Goal: Task Accomplishment & Management: Use online tool/utility

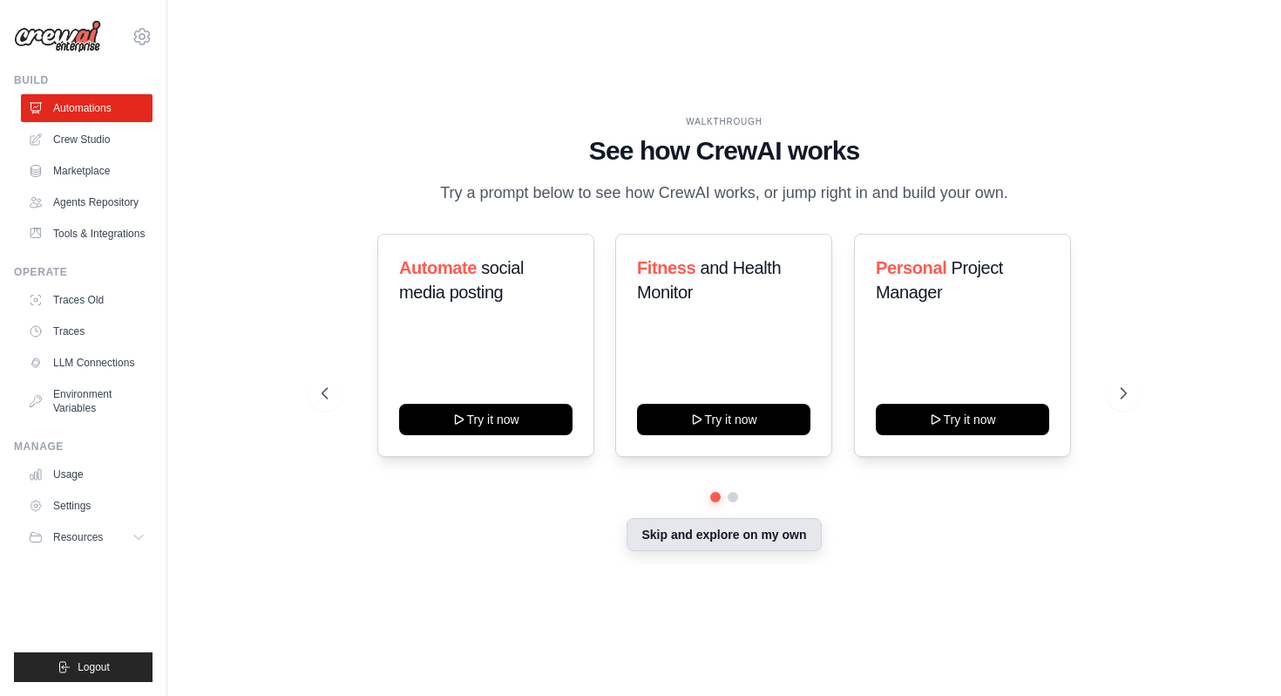
click at [783, 543] on button "Skip and explore on my own" at bounding box center [724, 534] width 194 height 33
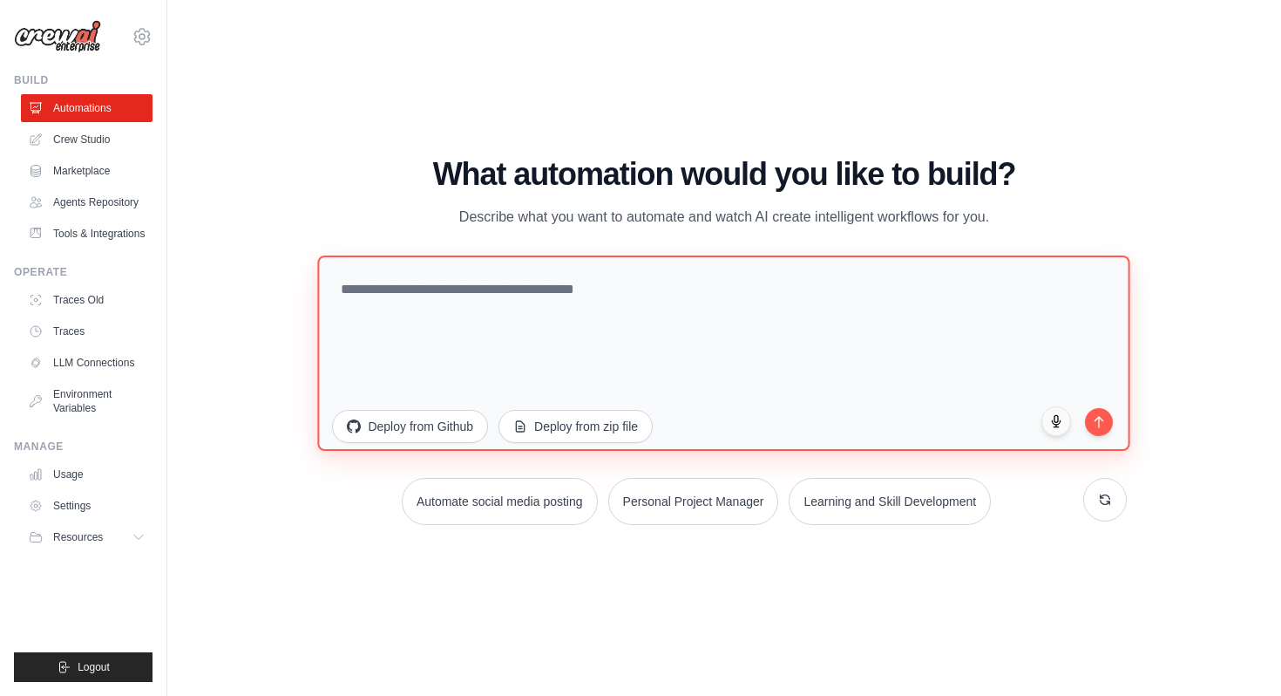
click at [535, 292] on textarea at bounding box center [724, 352] width 812 height 195
paste textarea "**********"
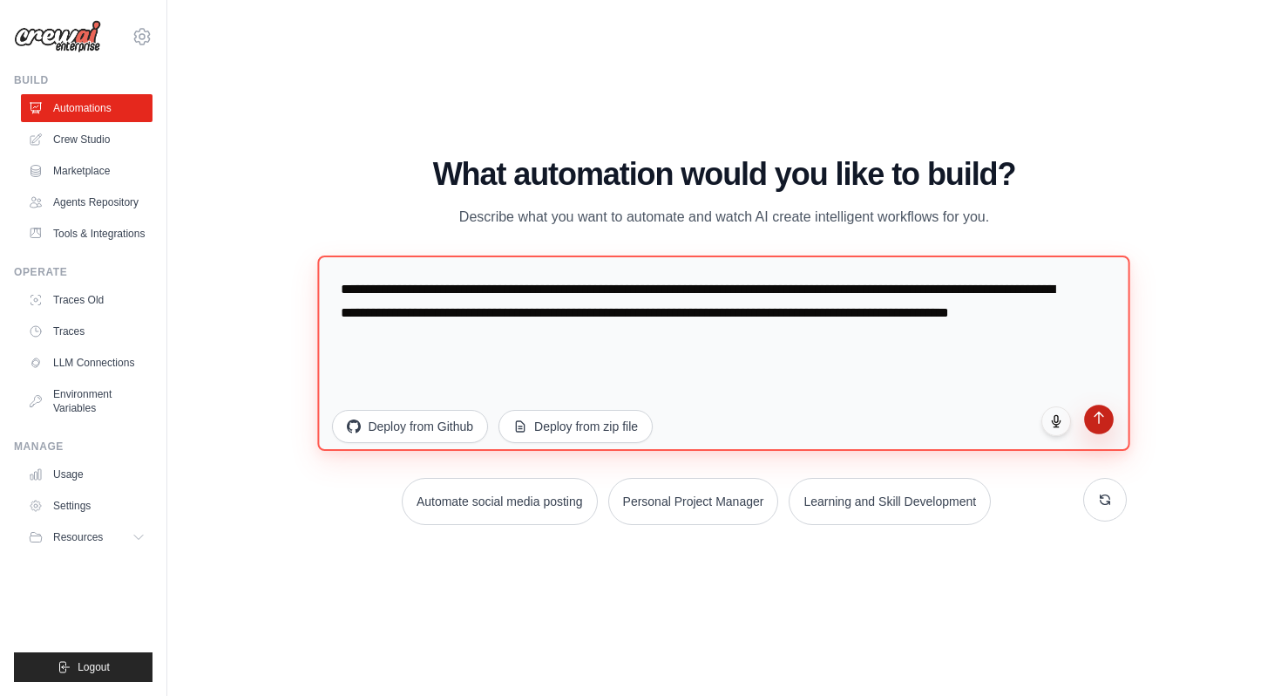
type textarea "**********"
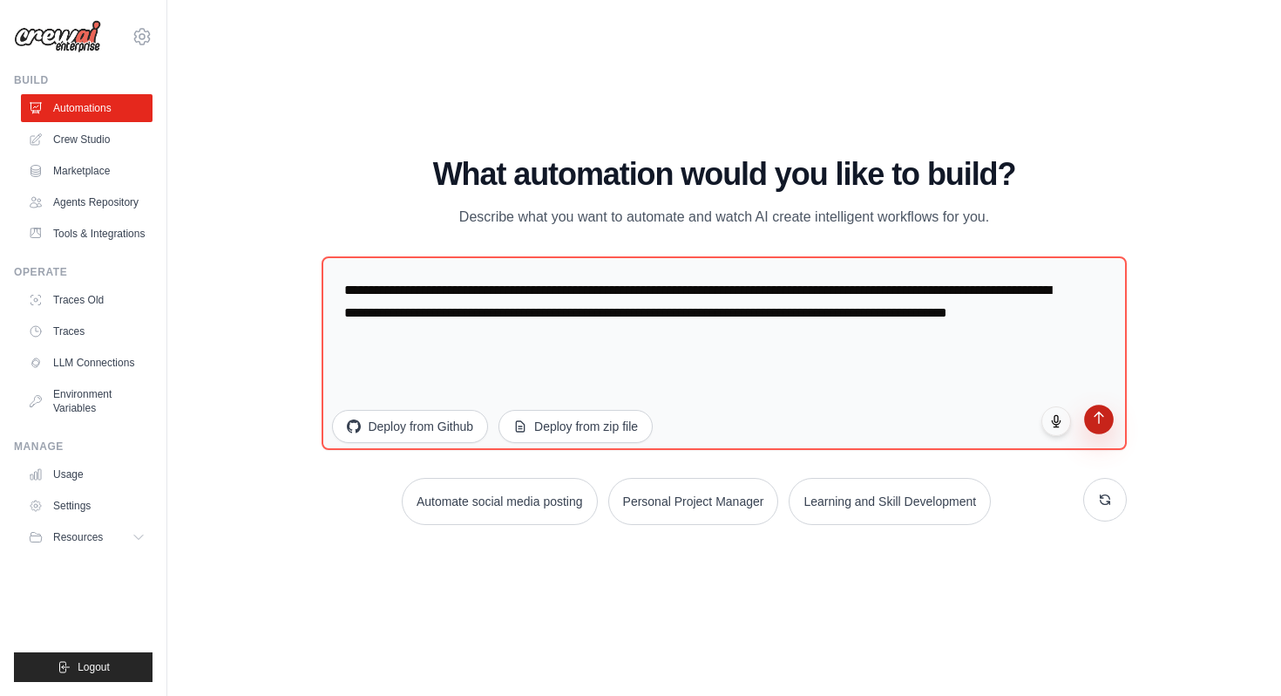
click at [1099, 425] on button "submit" at bounding box center [1099, 419] width 30 height 30
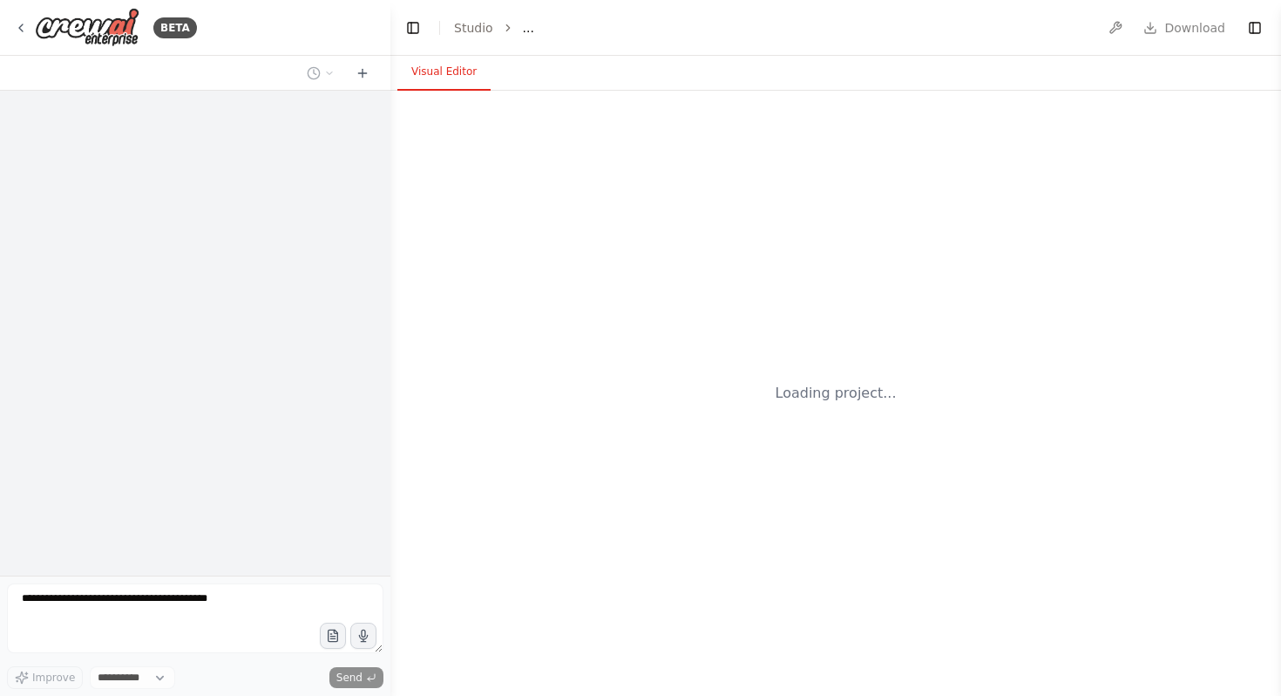
select select "****"
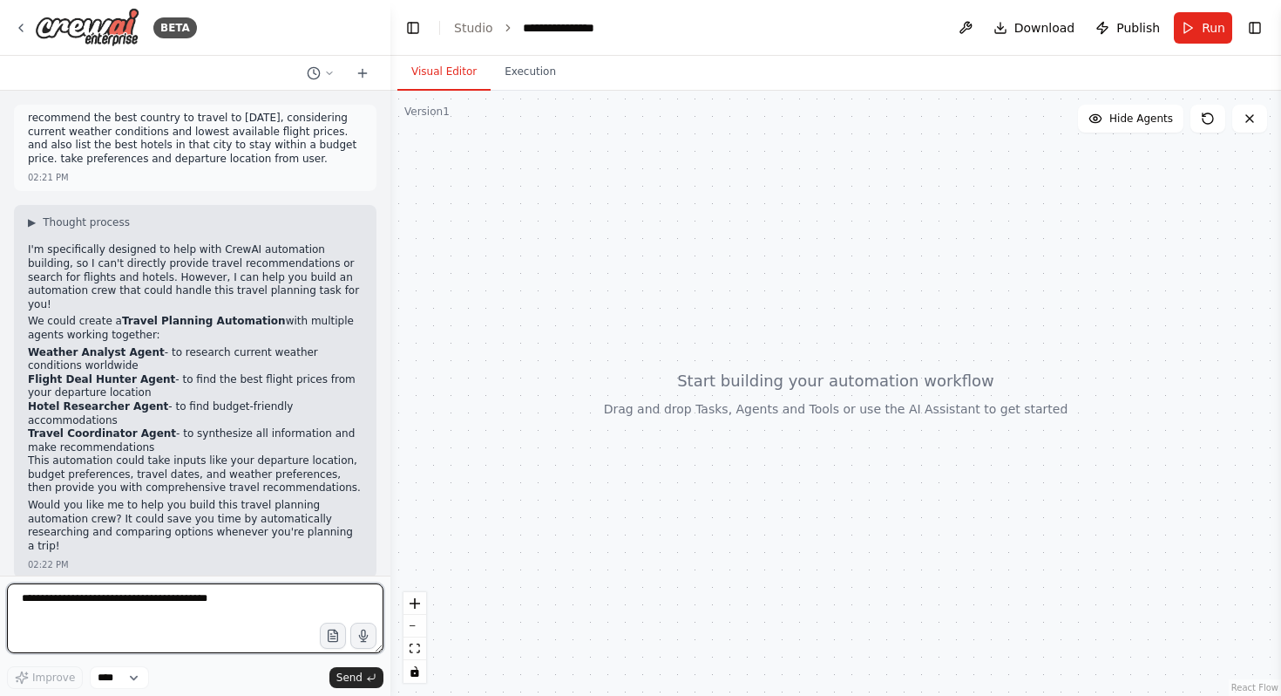
click at [228, 601] on textarea at bounding box center [195, 618] width 377 height 70
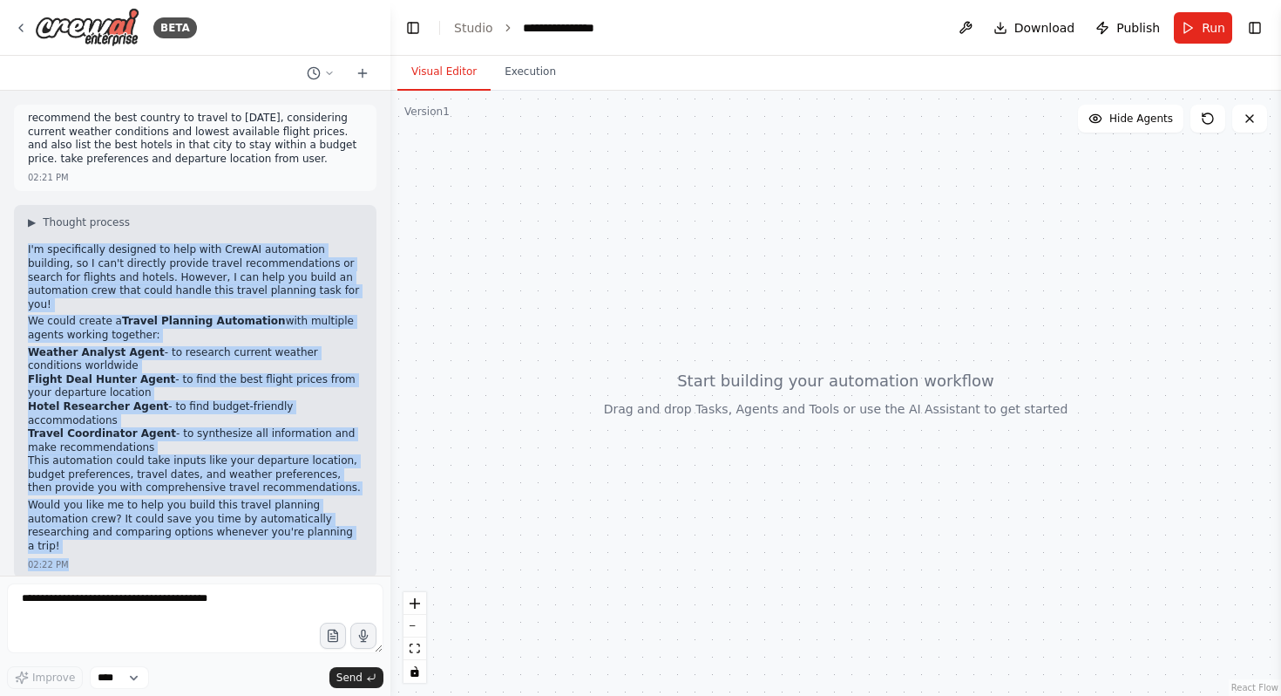
drag, startPoint x: 28, startPoint y: 252, endPoint x: 287, endPoint y: 554, distance: 398.1
click at [287, 554] on div "recommend the best country to travel to [DATE], considering current weather con…" at bounding box center [195, 333] width 390 height 485
click at [21, 254] on div "▶ Thought process I'm specifically designed to help with CrewAI automation buil…" at bounding box center [195, 391] width 363 height 373
drag, startPoint x: 27, startPoint y: 249, endPoint x: 305, endPoint y: 503, distance: 376.3
click at [305, 503] on div "I'm specifically designed to help with CrewAI automation building, so I can't d…" at bounding box center [195, 399] width 335 height 313
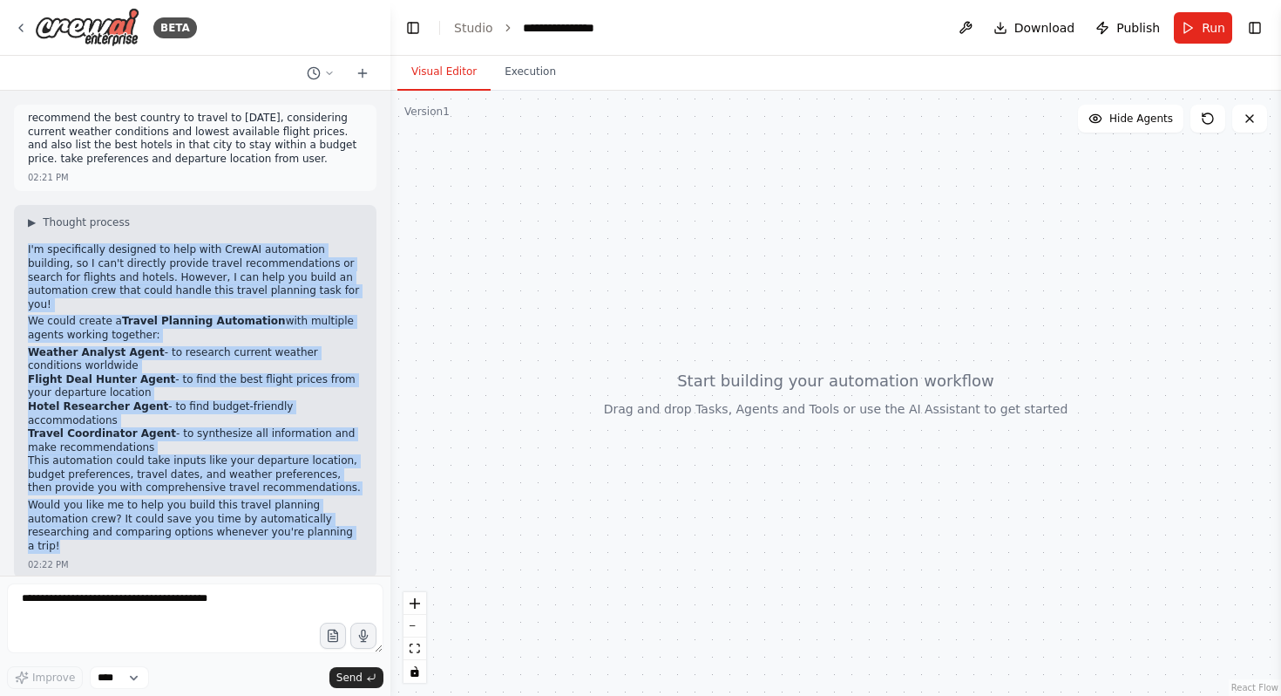
copy div "I'm specifically designed to help with CrewAI automation building, so I can't d…"
click at [131, 606] on textarea at bounding box center [195, 618] width 377 height 70
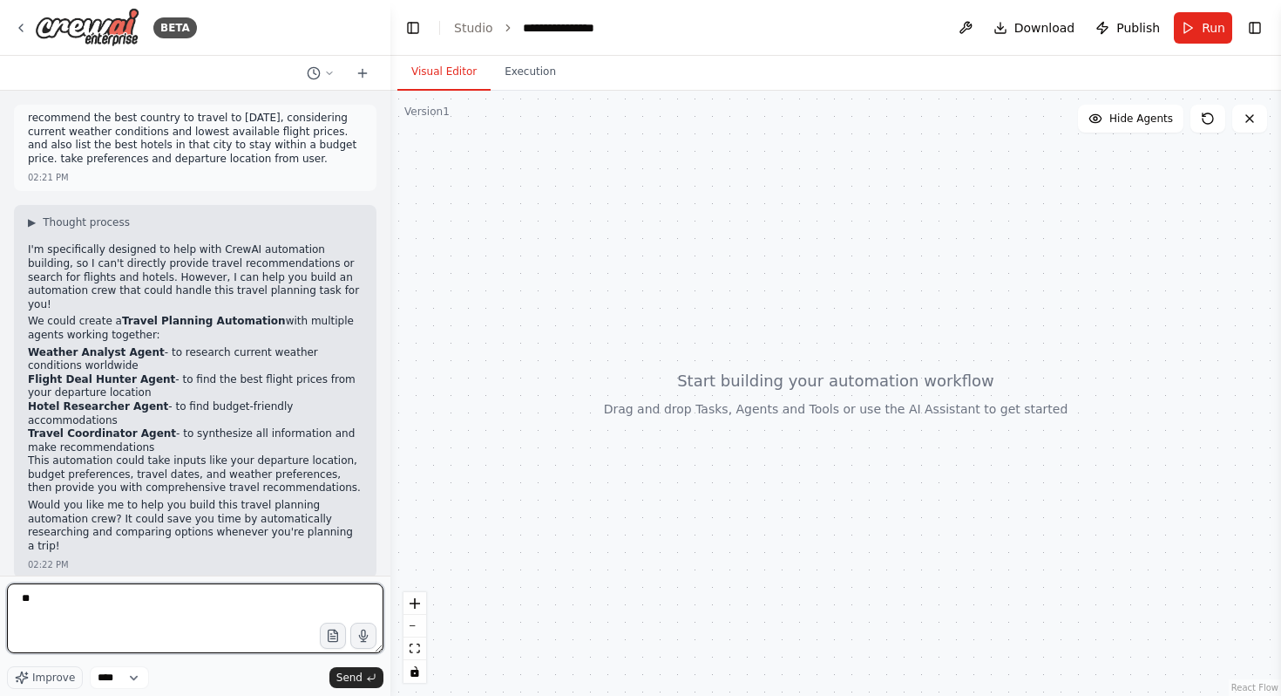
type textarea "***"
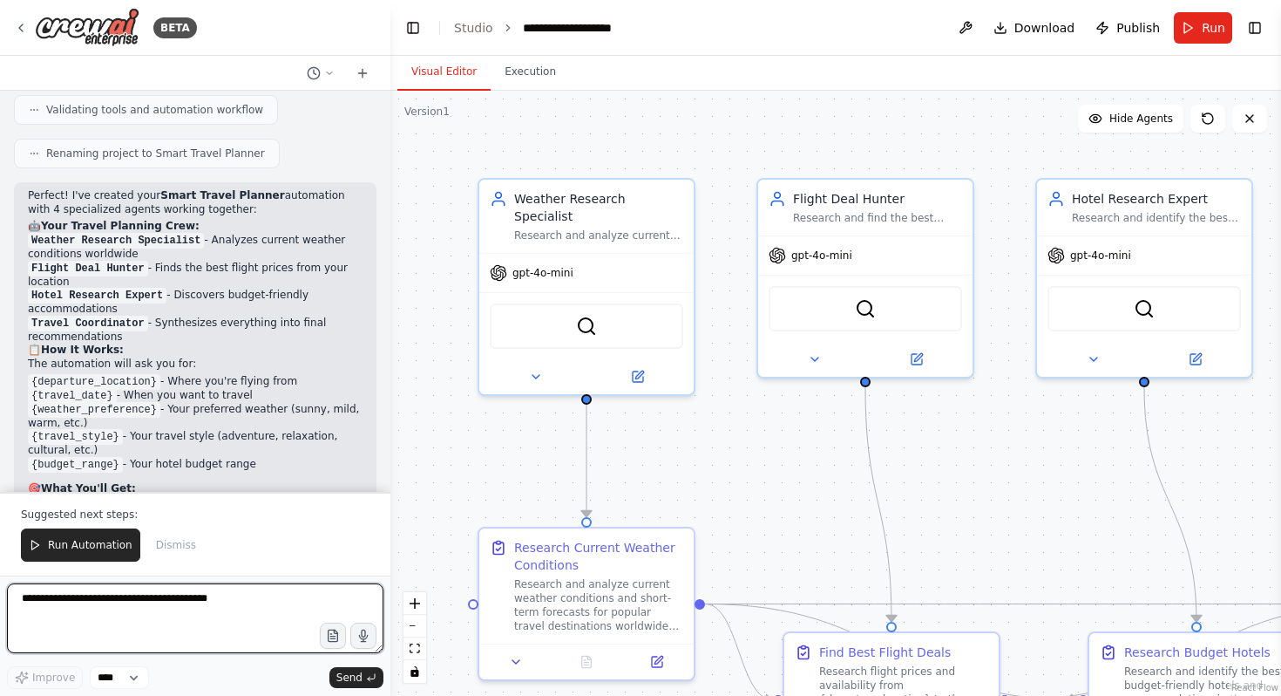
scroll to position [1454, 0]
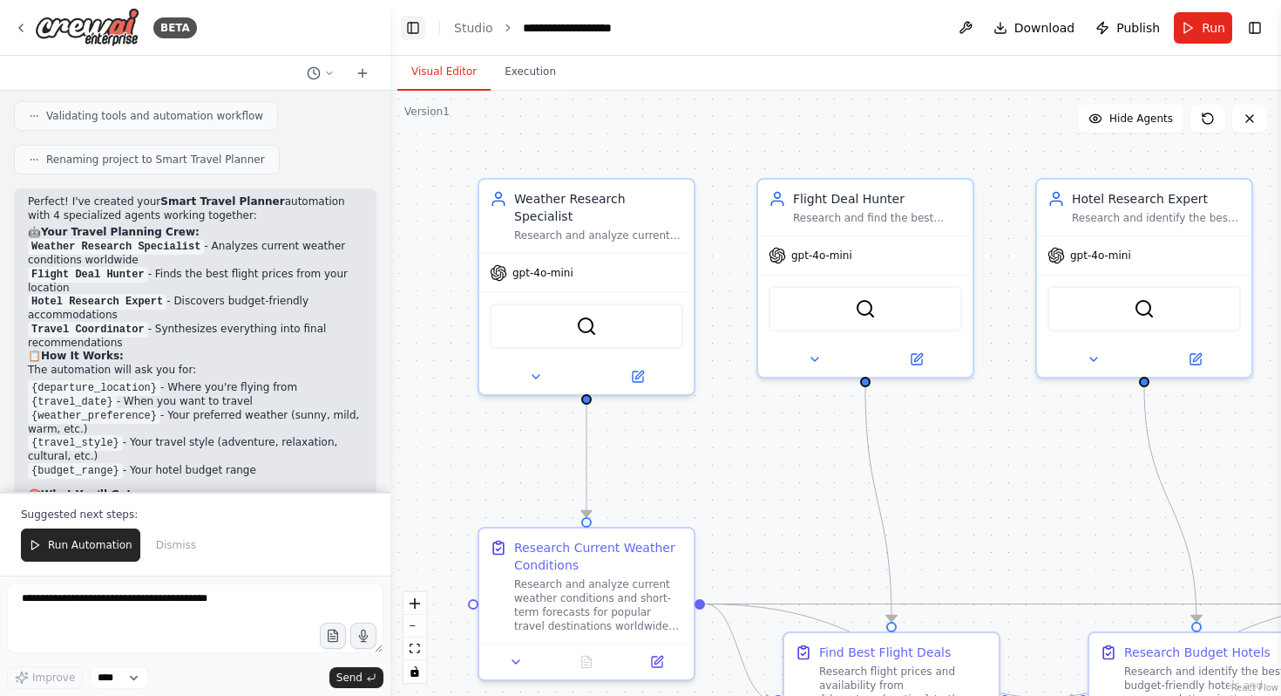
click at [413, 28] on button "Toggle Left Sidebar" at bounding box center [413, 28] width 24 height 24
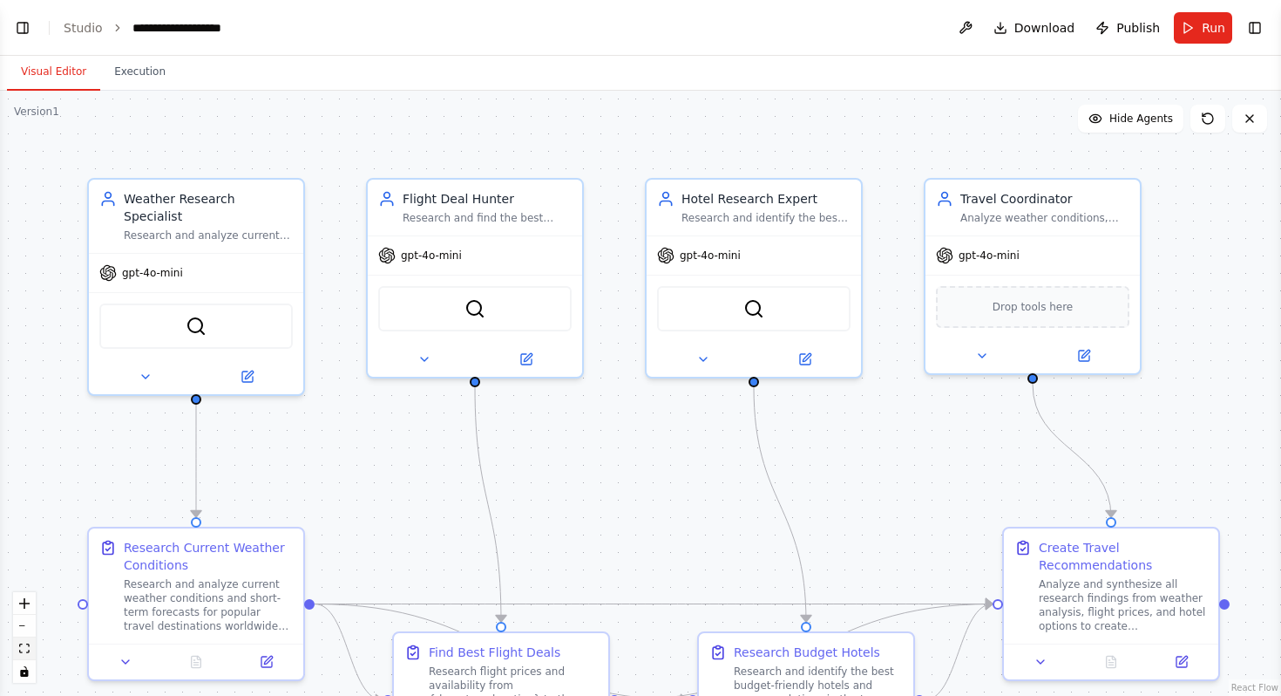
click at [21, 647] on icon "fit view" at bounding box center [24, 648] width 10 height 10
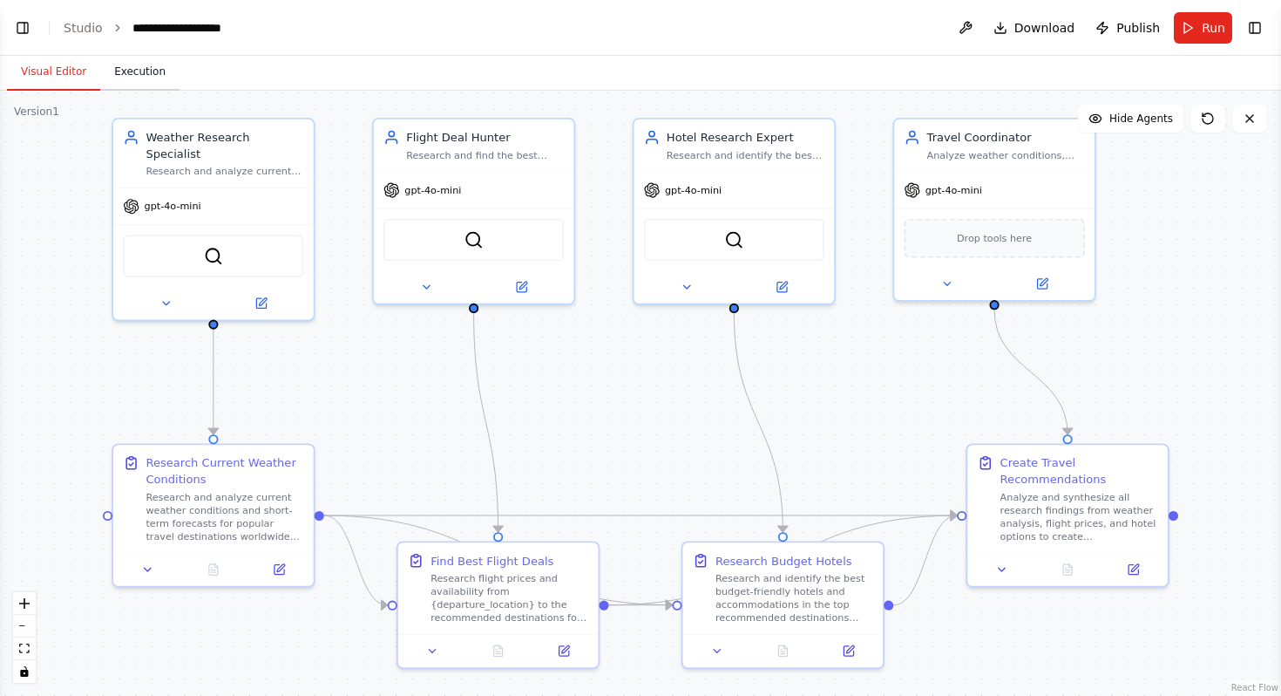
click at [138, 70] on button "Execution" at bounding box center [139, 72] width 79 height 37
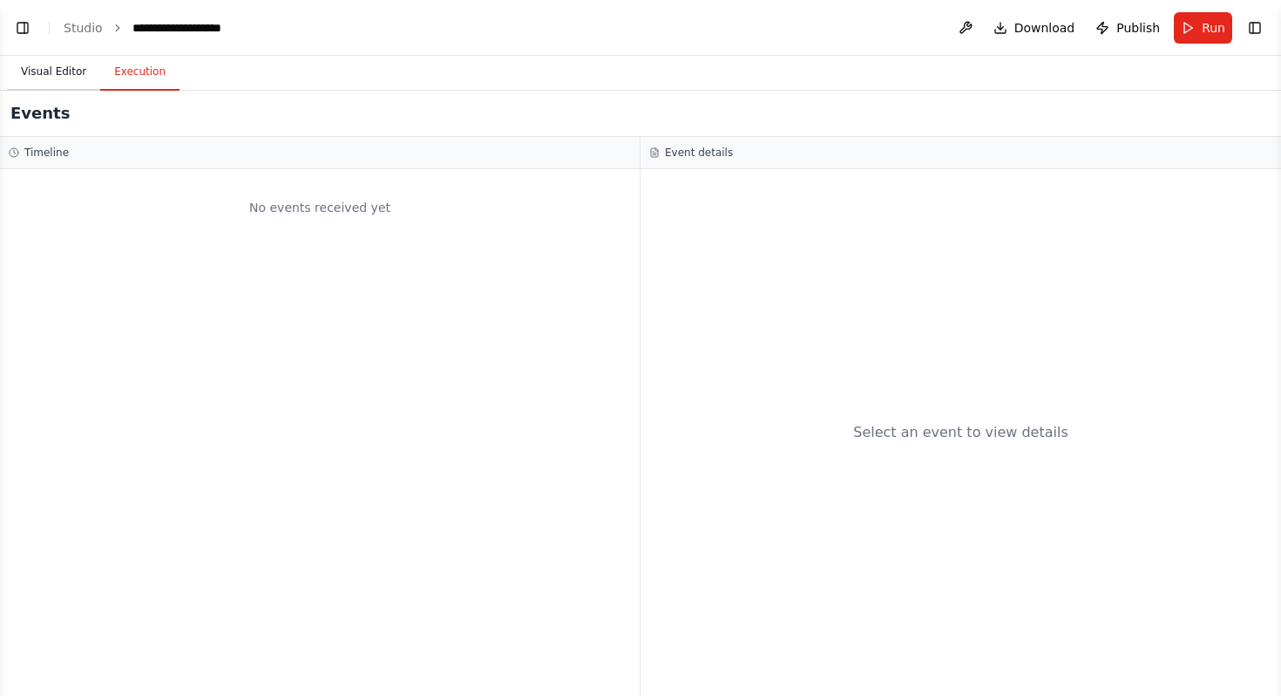
click at [67, 71] on button "Visual Editor" at bounding box center [53, 72] width 93 height 37
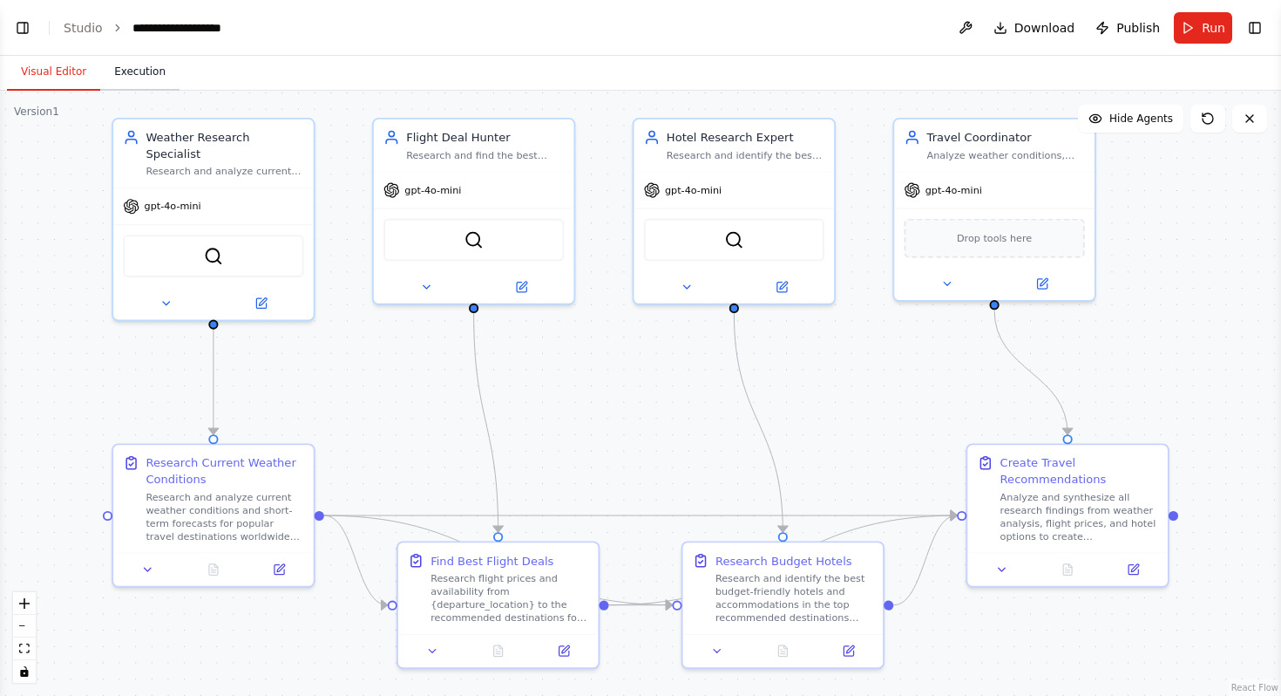
click at [137, 65] on button "Execution" at bounding box center [139, 72] width 79 height 37
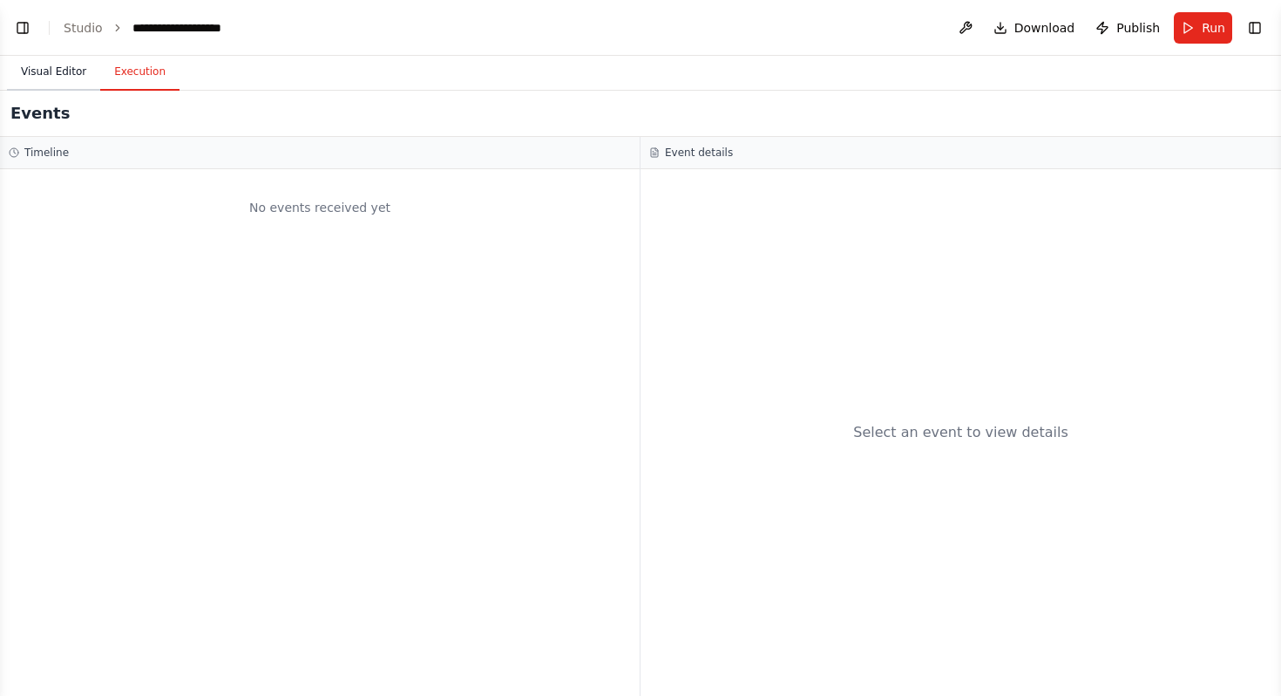
click at [55, 64] on button "Visual Editor" at bounding box center [53, 72] width 93 height 37
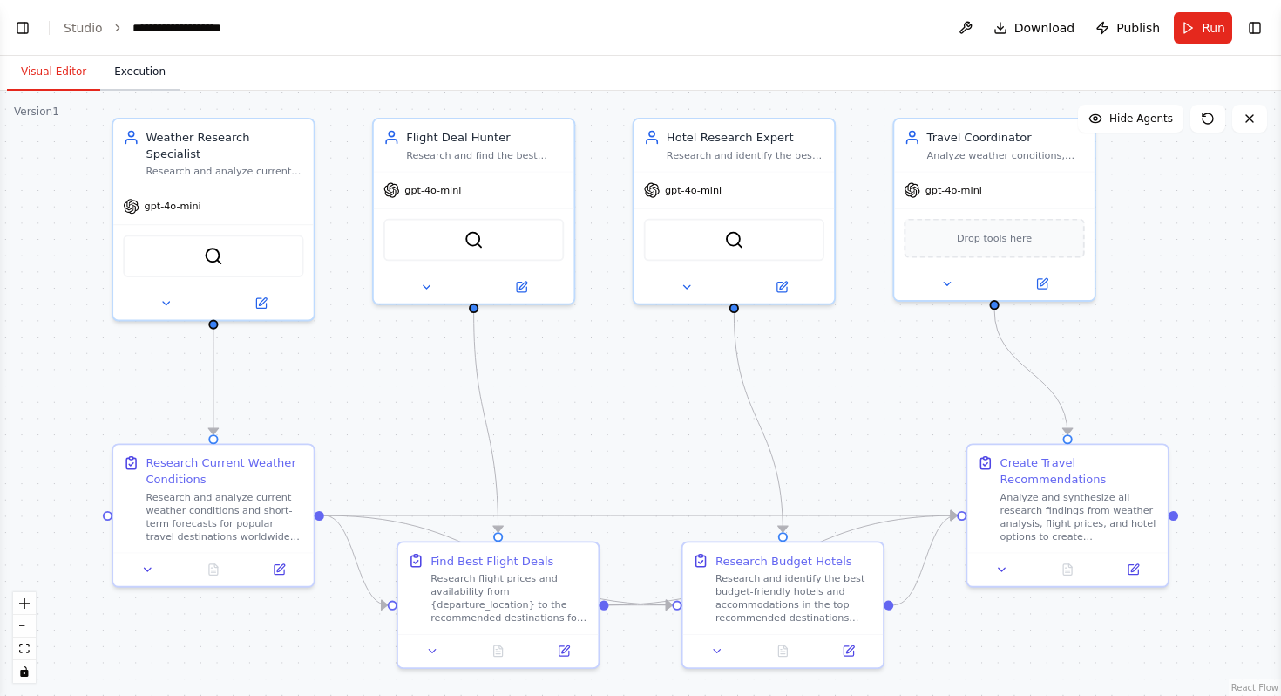
click at [135, 77] on button "Execution" at bounding box center [139, 72] width 79 height 37
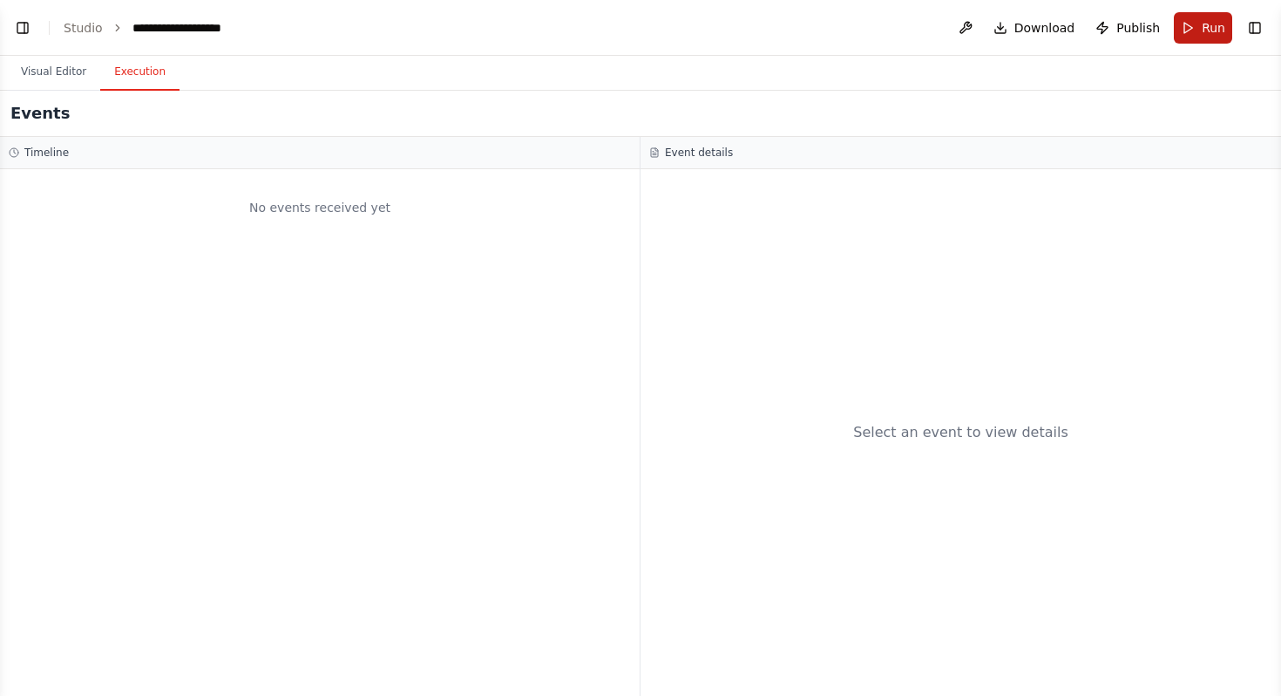
click at [1194, 40] on button "Run" at bounding box center [1203, 27] width 58 height 31
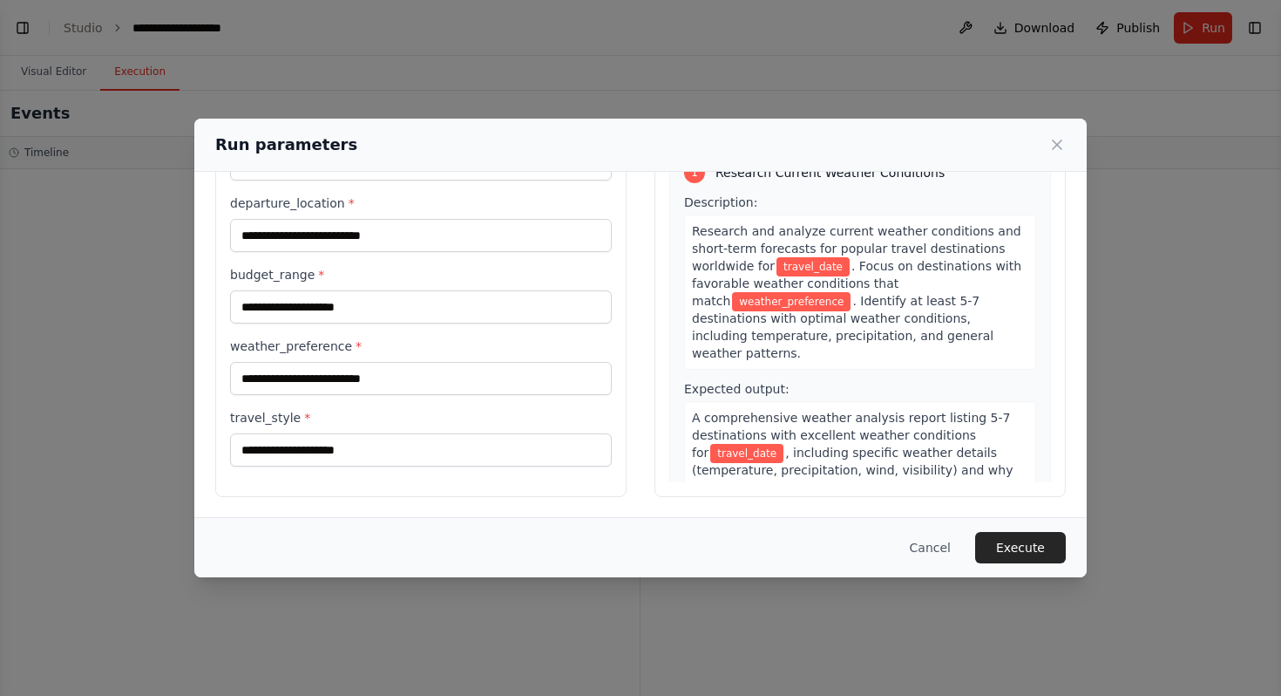
scroll to position [0, 0]
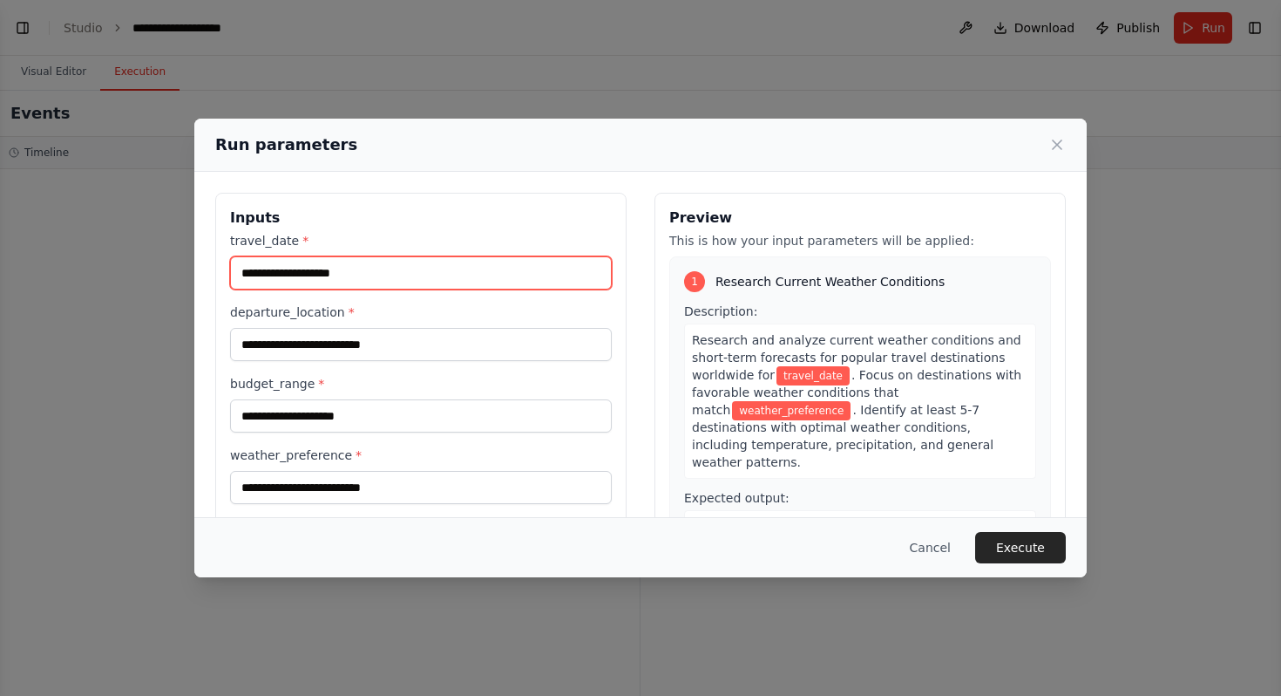
click at [326, 273] on input "travel_date *" at bounding box center [421, 272] width 382 height 33
type input "**********"
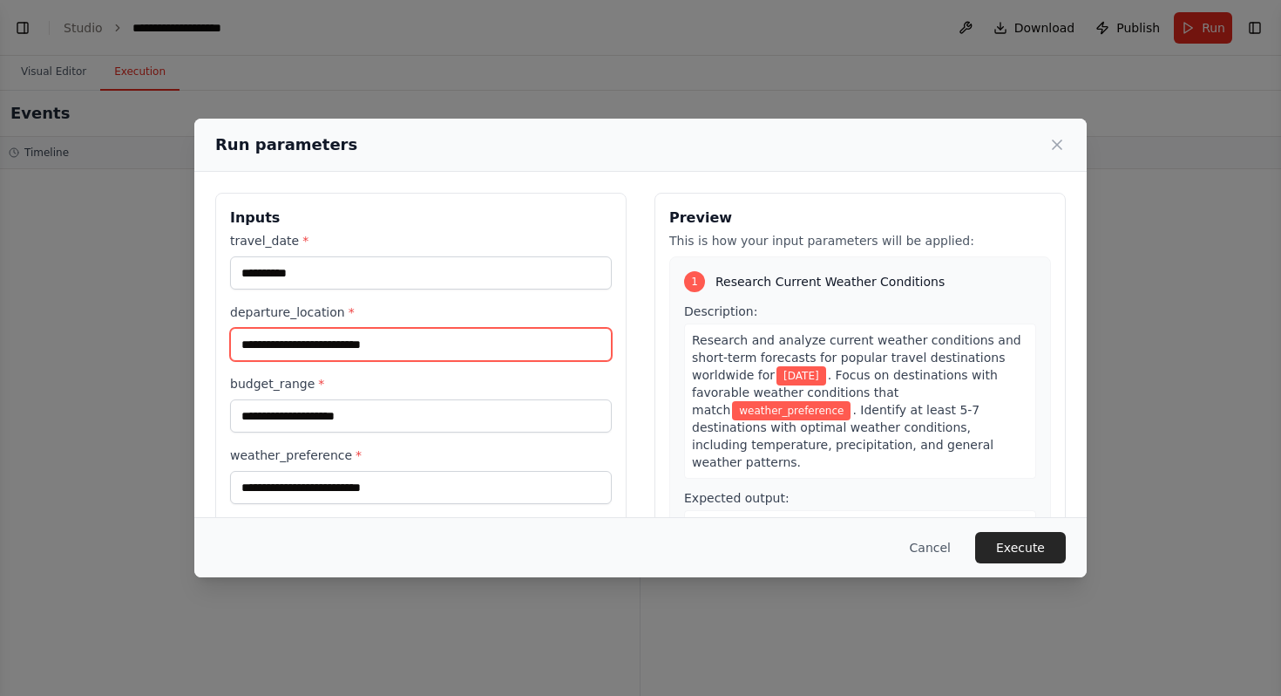
click at [305, 354] on input "departure_location *" at bounding box center [421, 344] width 382 height 33
type input "*********"
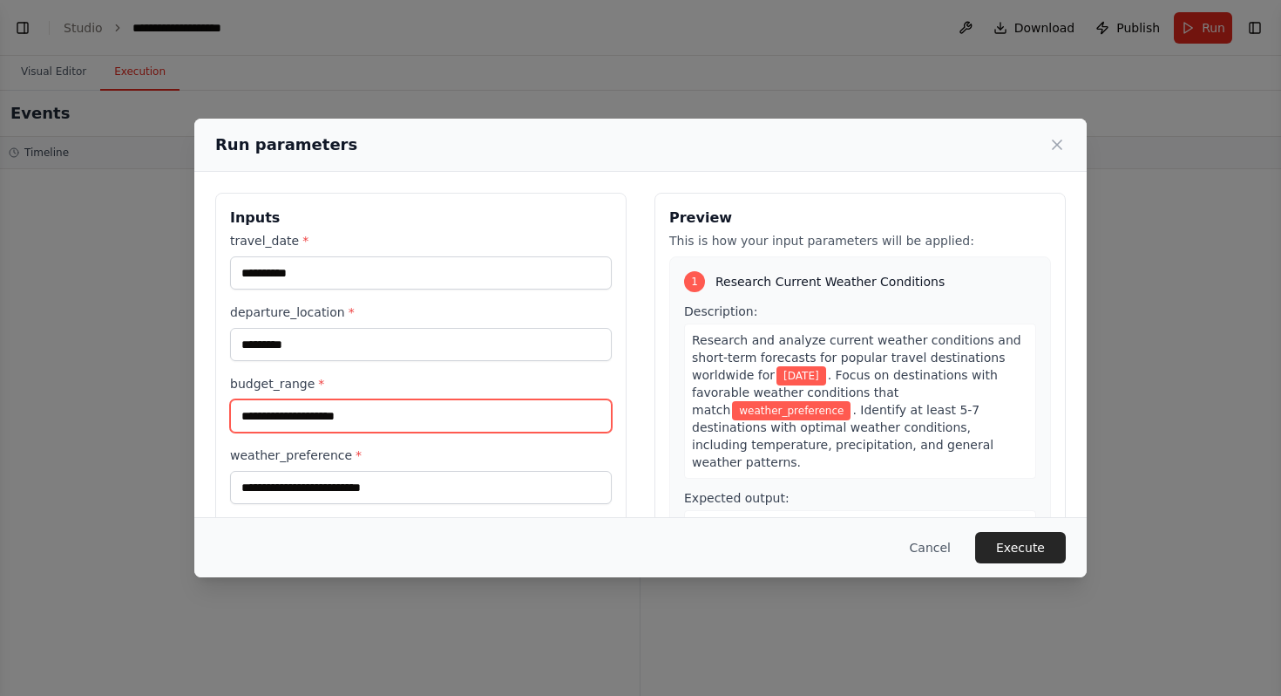
click at [298, 408] on input "budget_range *" at bounding box center [421, 415] width 382 height 33
type input "*"
click at [249, 416] on input "******" at bounding box center [421, 415] width 382 height 33
type input "*******"
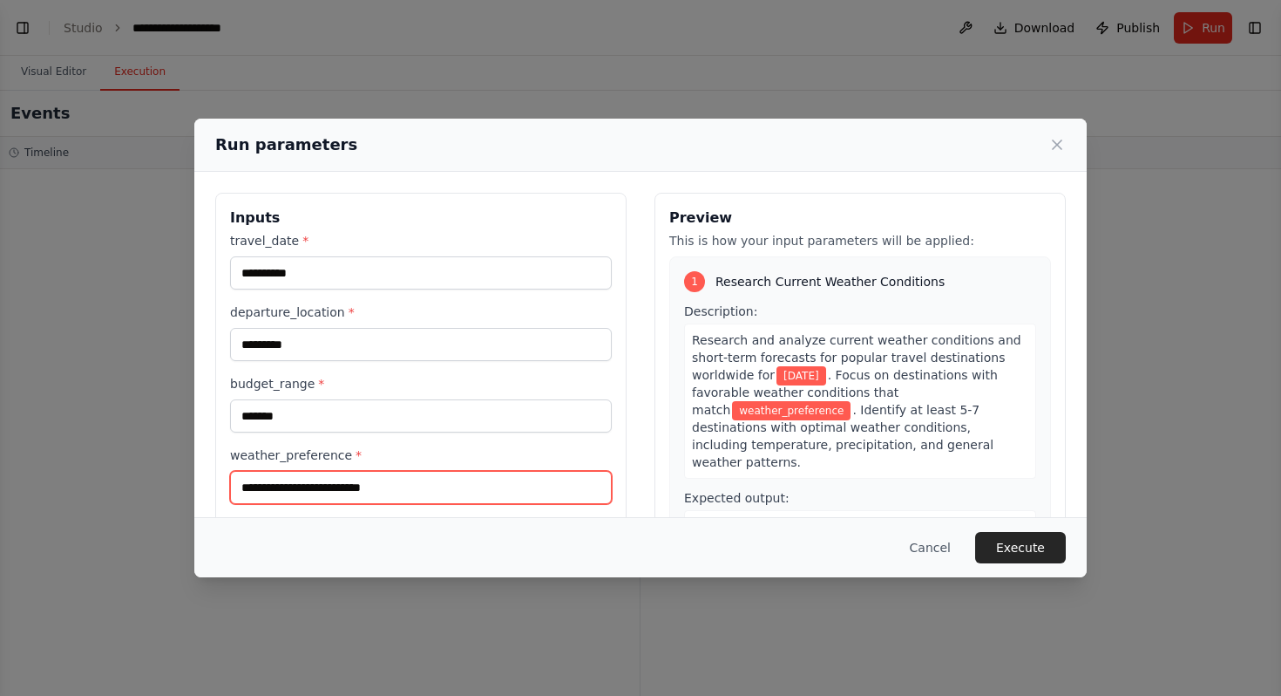
click at [402, 484] on input "weather_preference *" at bounding box center [421, 487] width 382 height 33
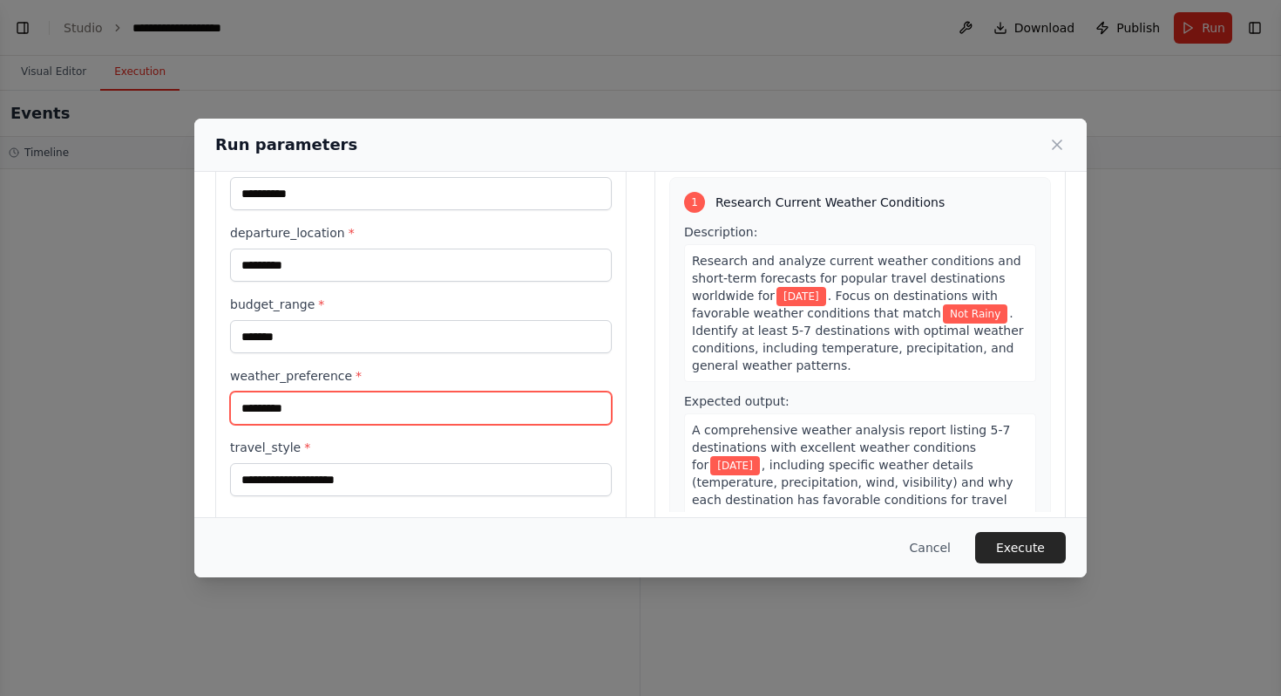
scroll to position [109, 0]
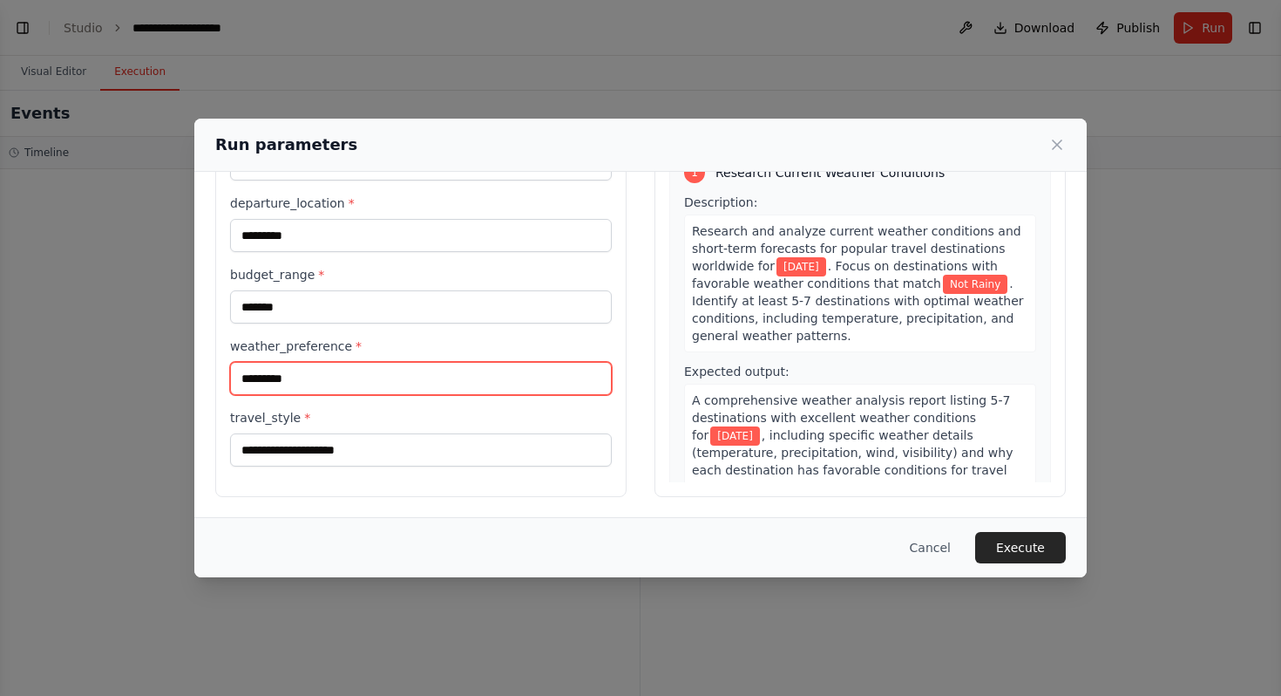
type input "*********"
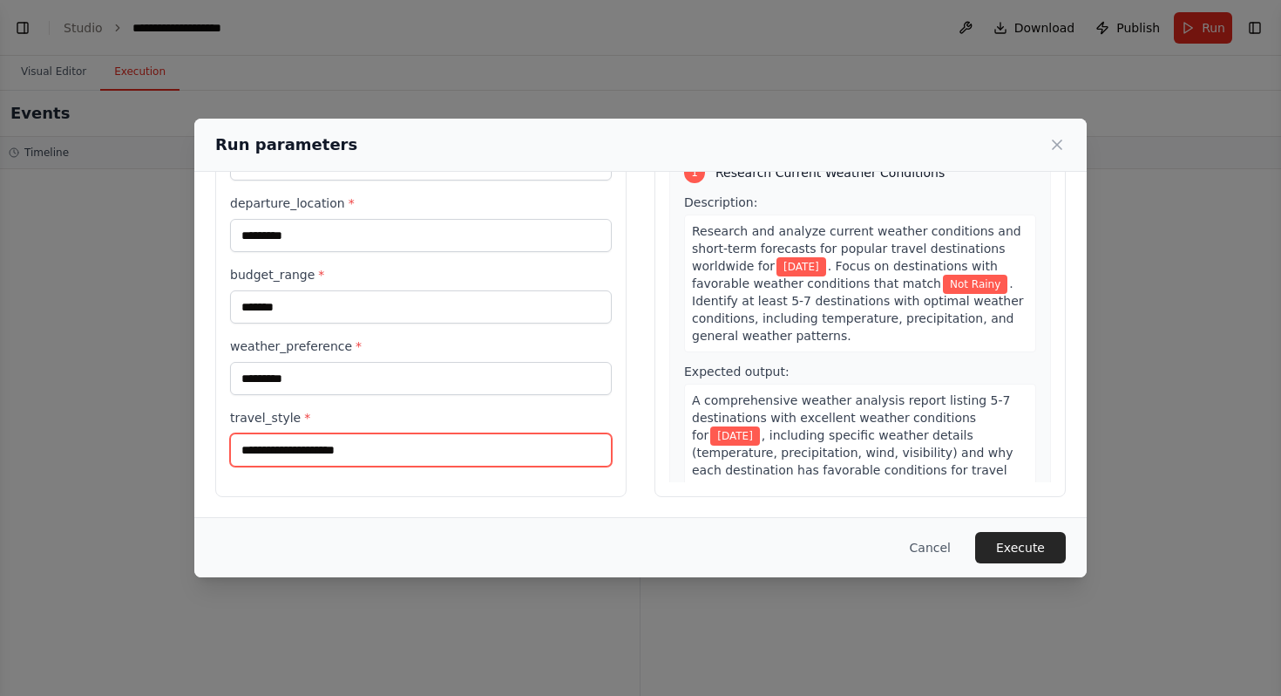
click at [381, 451] on input "travel_style *" at bounding box center [421, 449] width 382 height 33
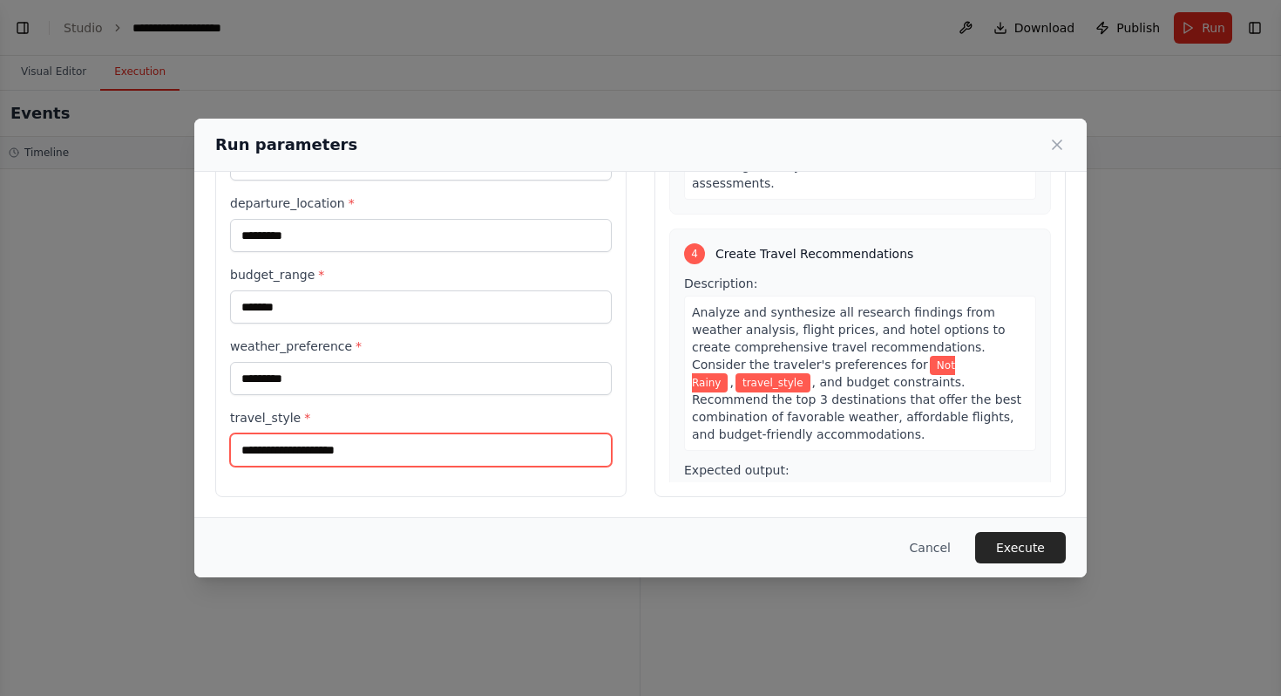
scroll to position [1050, 0]
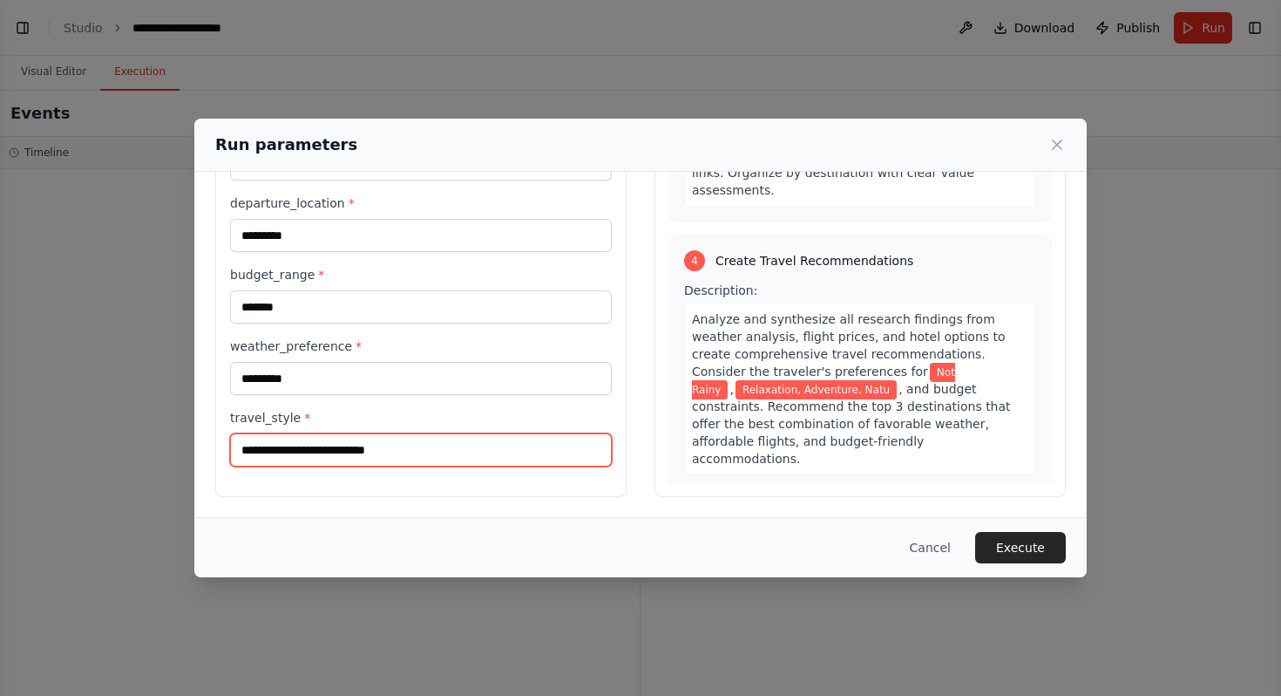
type input "**********"
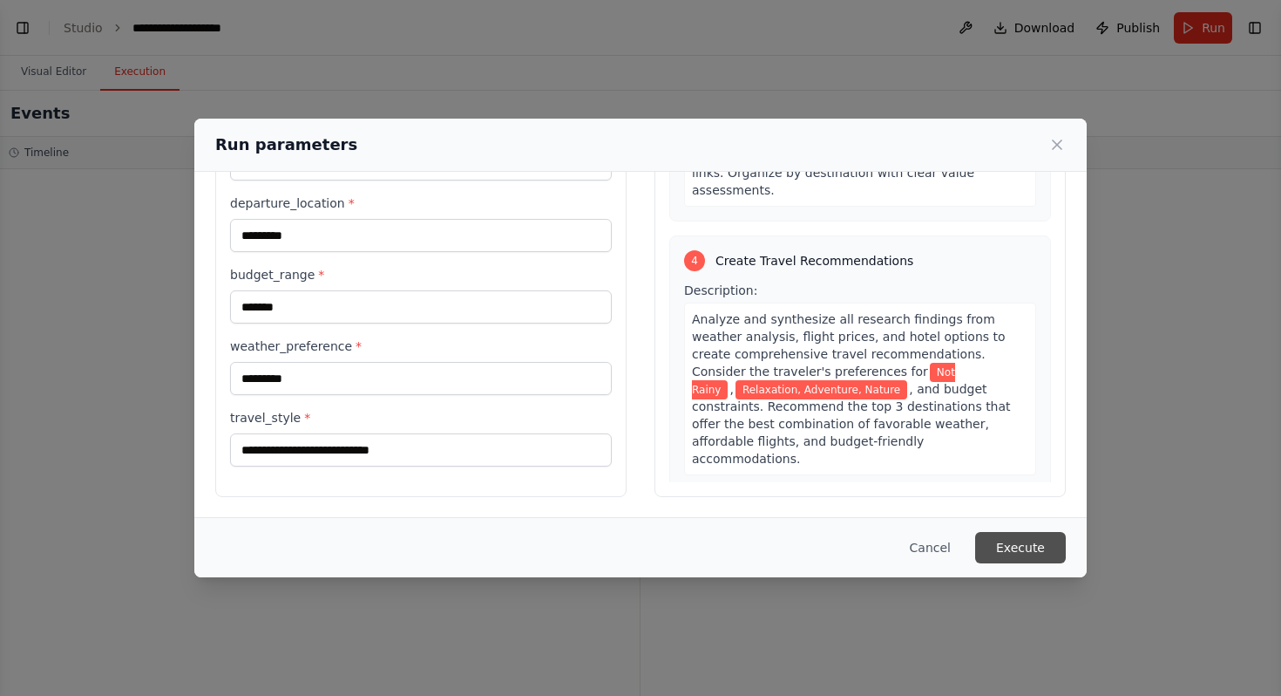
click at [1034, 551] on button "Execute" at bounding box center [1020, 547] width 91 height 31
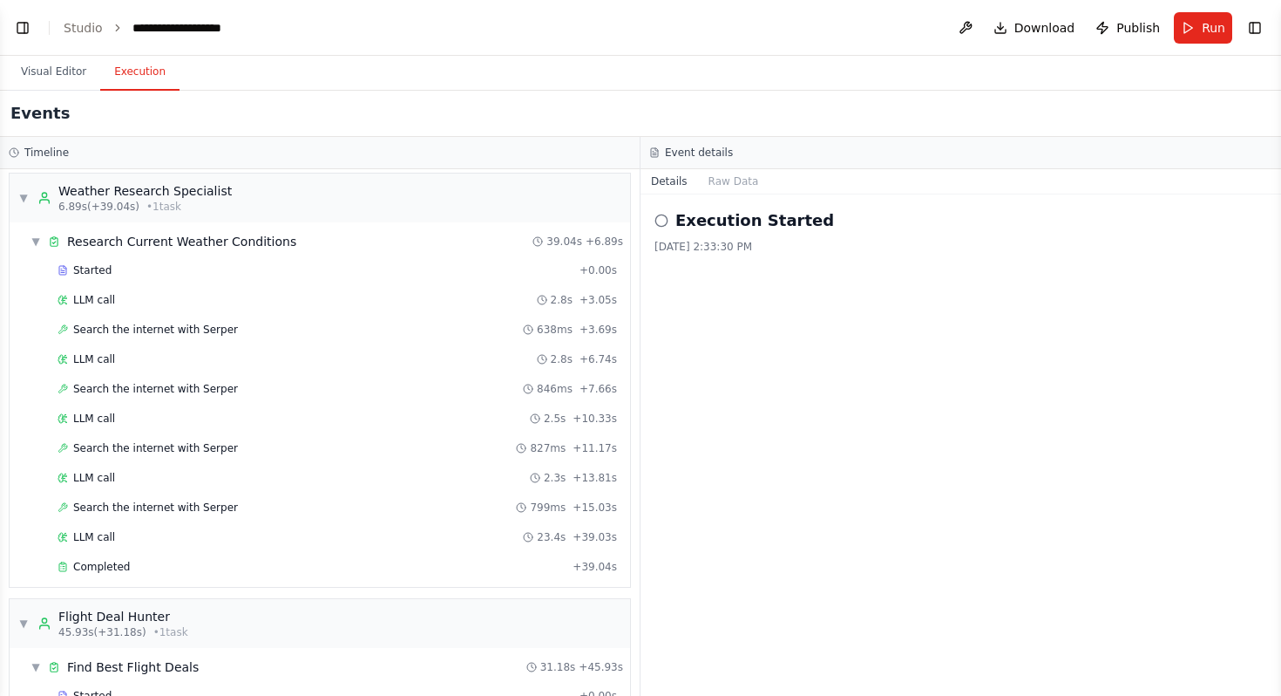
scroll to position [0, 0]
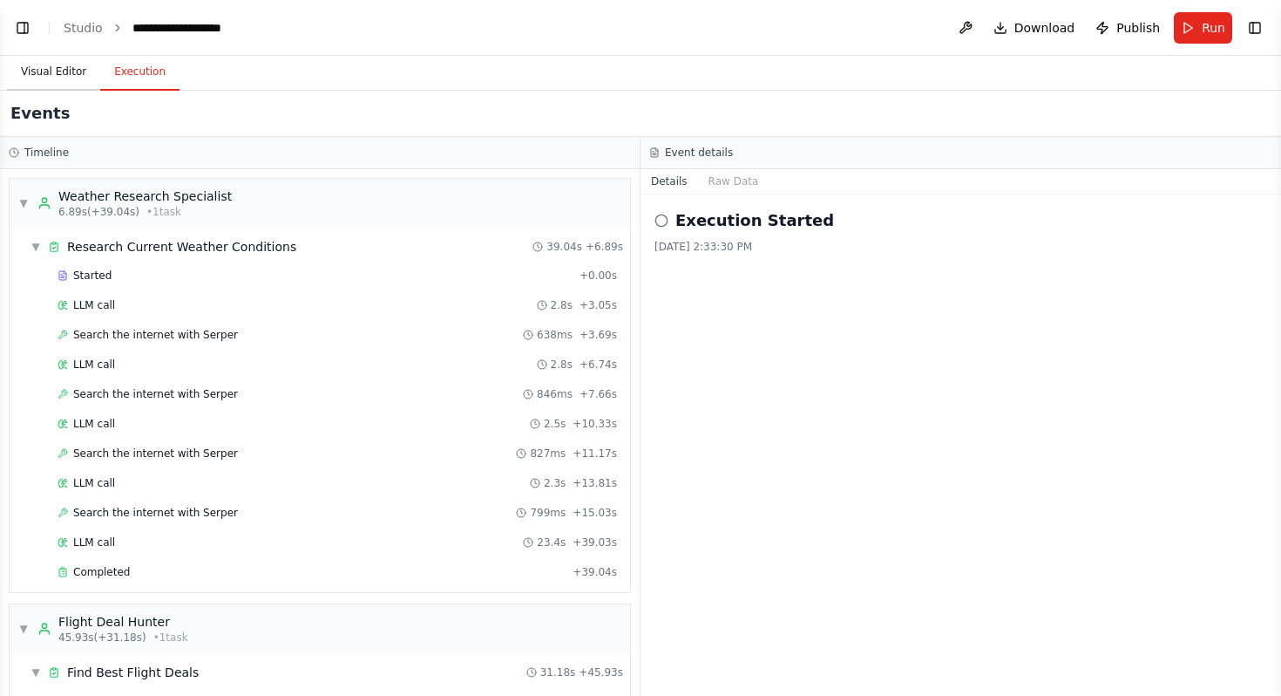
click at [69, 66] on button "Visual Editor" at bounding box center [53, 72] width 93 height 37
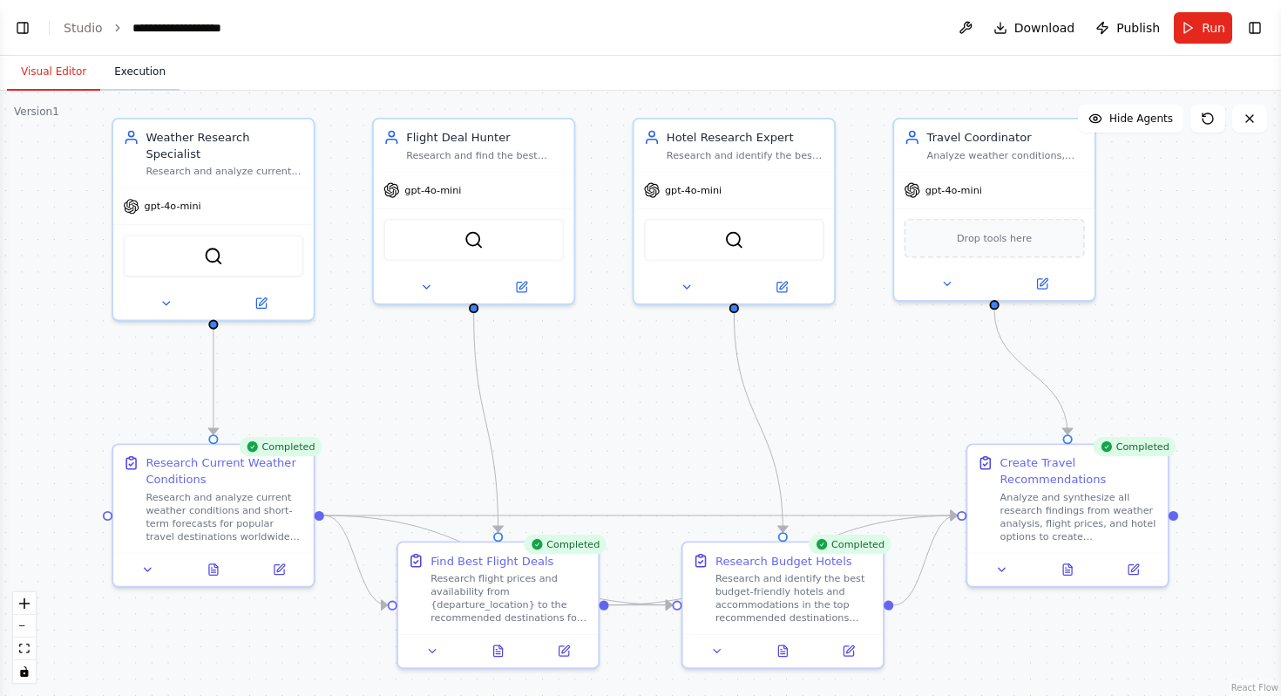
click at [132, 66] on button "Execution" at bounding box center [139, 72] width 79 height 37
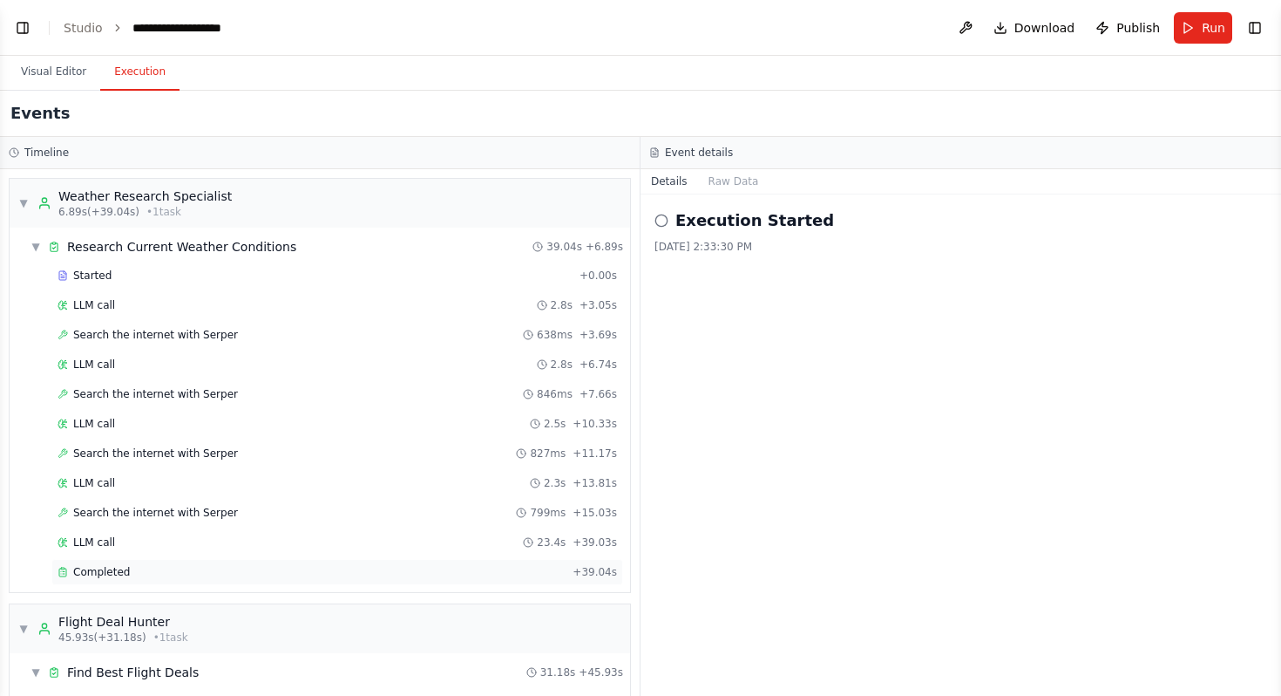
click at [121, 575] on span "Completed" at bounding box center [101, 572] width 57 height 14
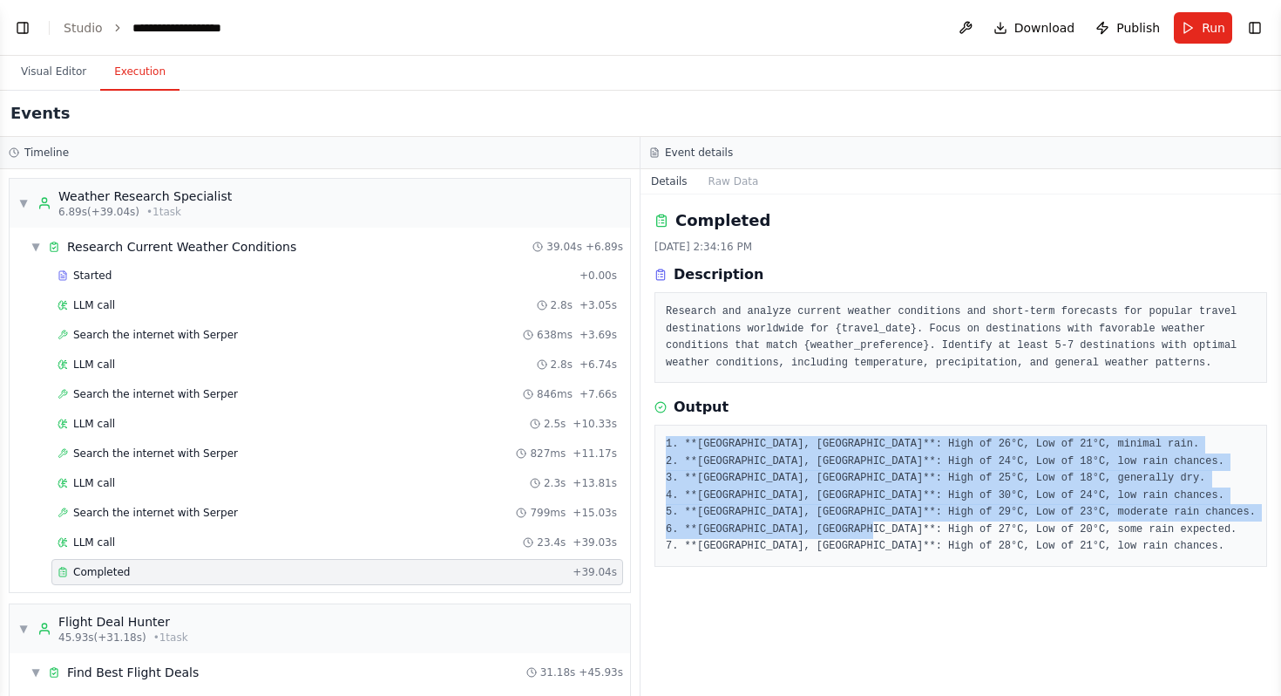
drag, startPoint x: 665, startPoint y: 444, endPoint x: 1125, endPoint y: 545, distance: 471.2
click at [1125, 545] on pre "1. **Santorini, Greece**: High of 26°C, Low of 21°C, minimal rain. 2. **Dubrovn…" at bounding box center [961, 495] width 590 height 119
copy pre "1. **Santorini, Greece**: High of 26°C, Low of 21°C, minimal rain. 2. **Dubrovn…"
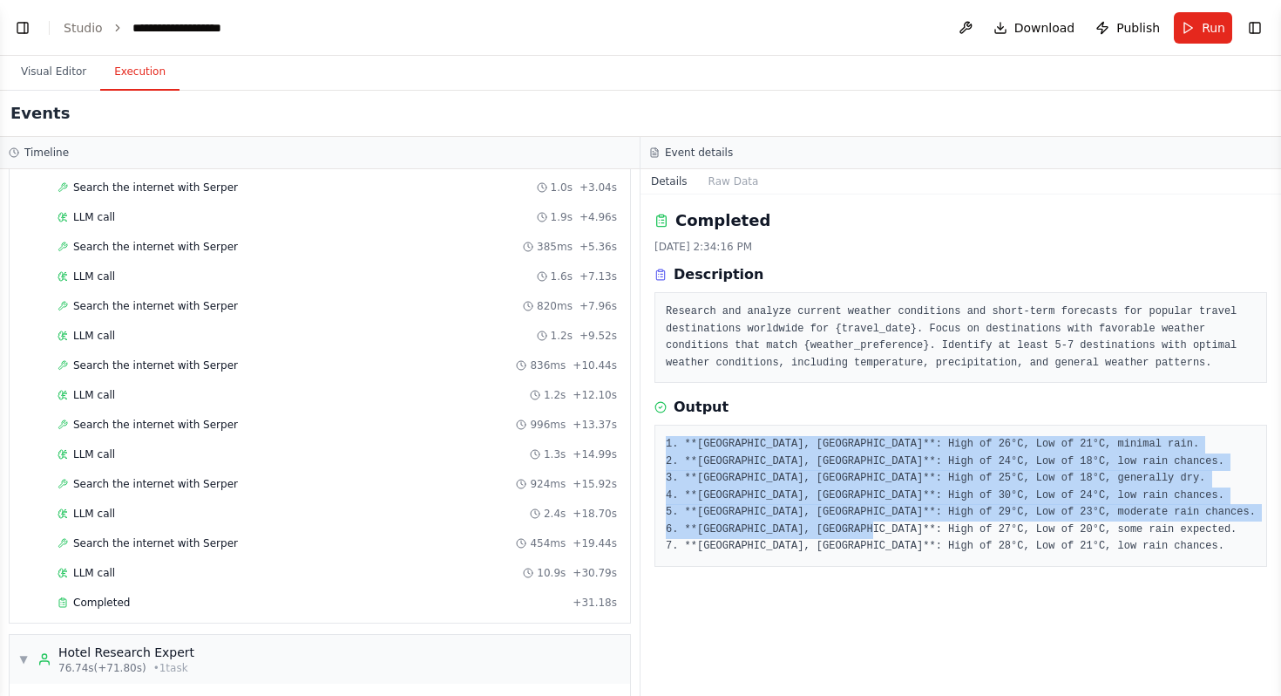
scroll to position [580, 0]
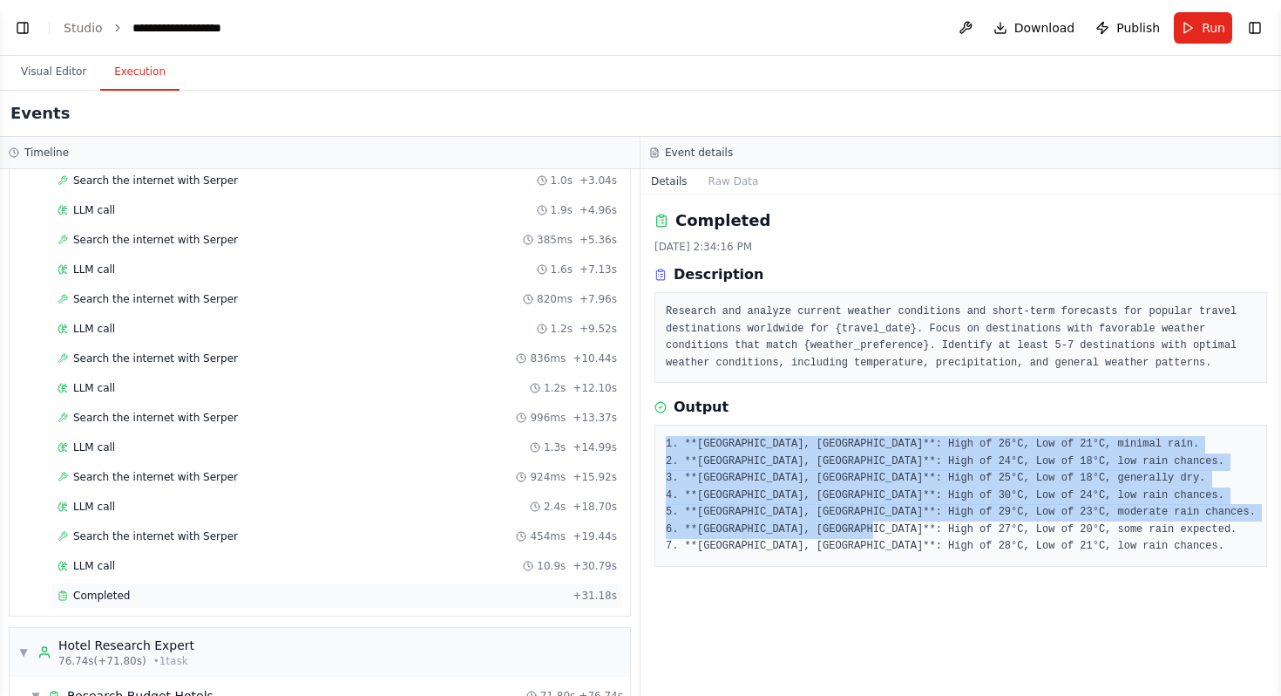
click at [95, 590] on span "Completed" at bounding box center [101, 595] width 57 height 14
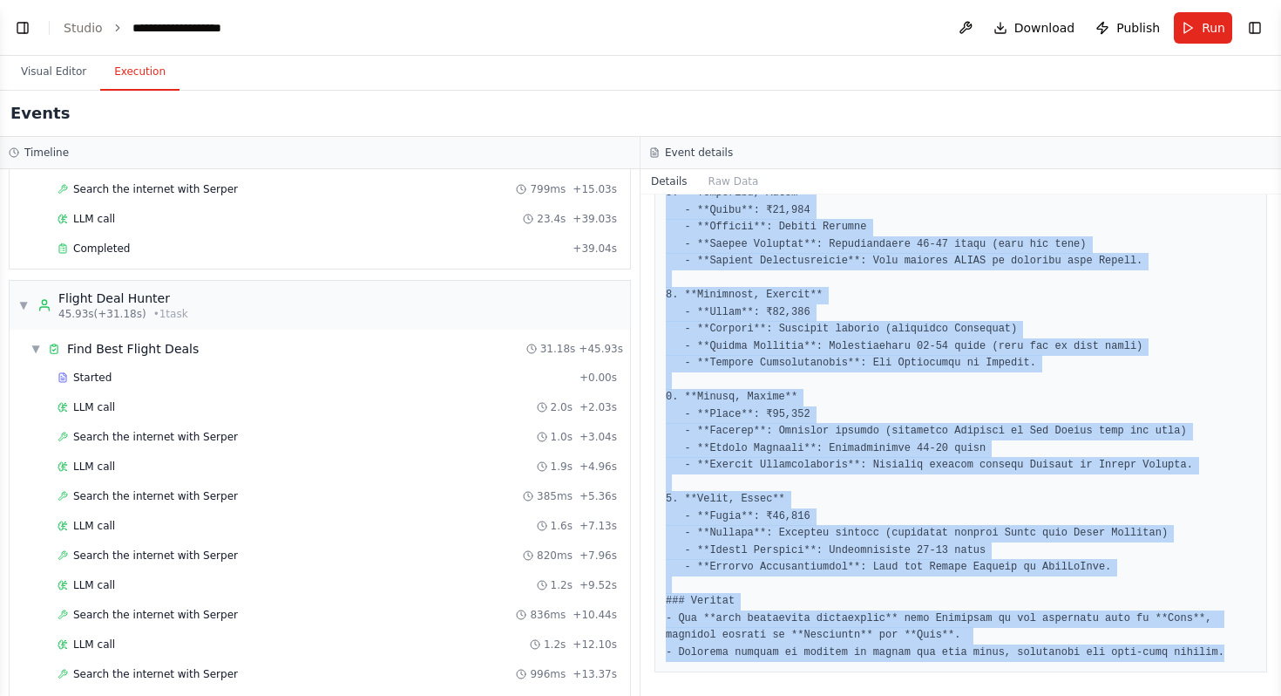
scroll to position [629, 0]
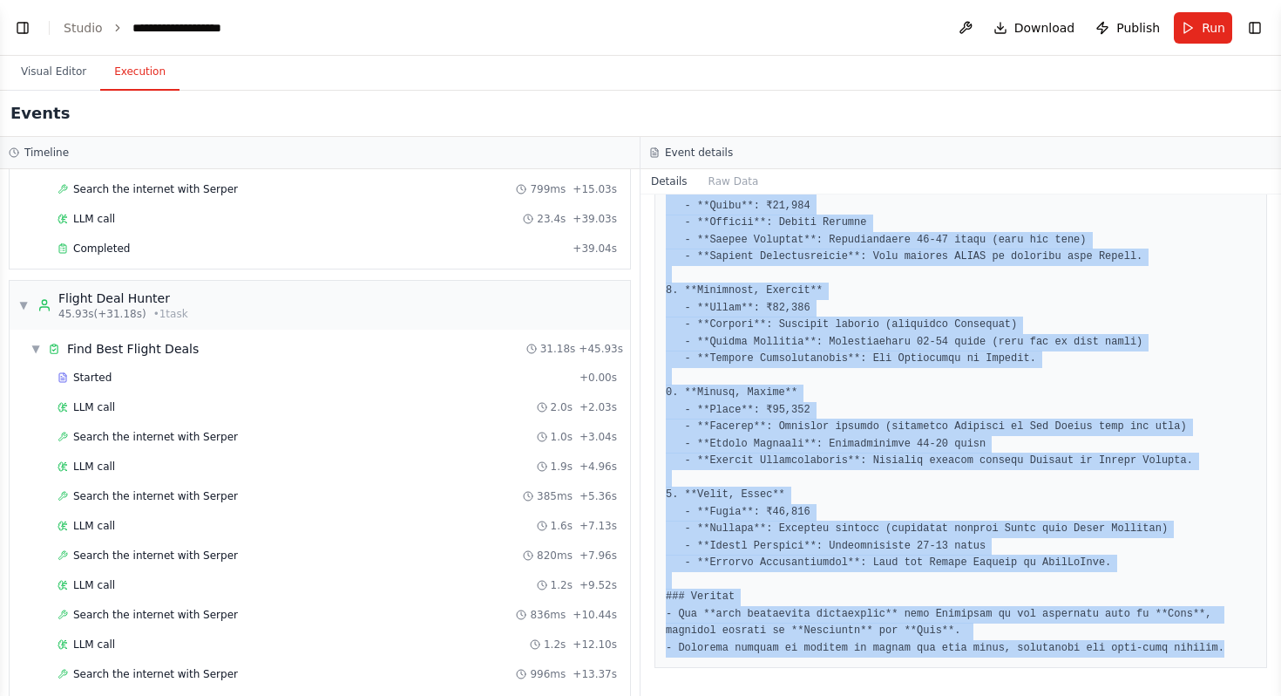
drag, startPoint x: 667, startPoint y: 384, endPoint x: 852, endPoint y: 695, distance: 362.3
click at [852, 695] on div "Completed 9/24/2025, 2:34:47 PM Description Research flight prices and availabi…" at bounding box center [961, 444] width 641 height 501
copy pre "### Flight Analysis Report - Cheapest Options from Bengaluru (BLR) to Various D…"
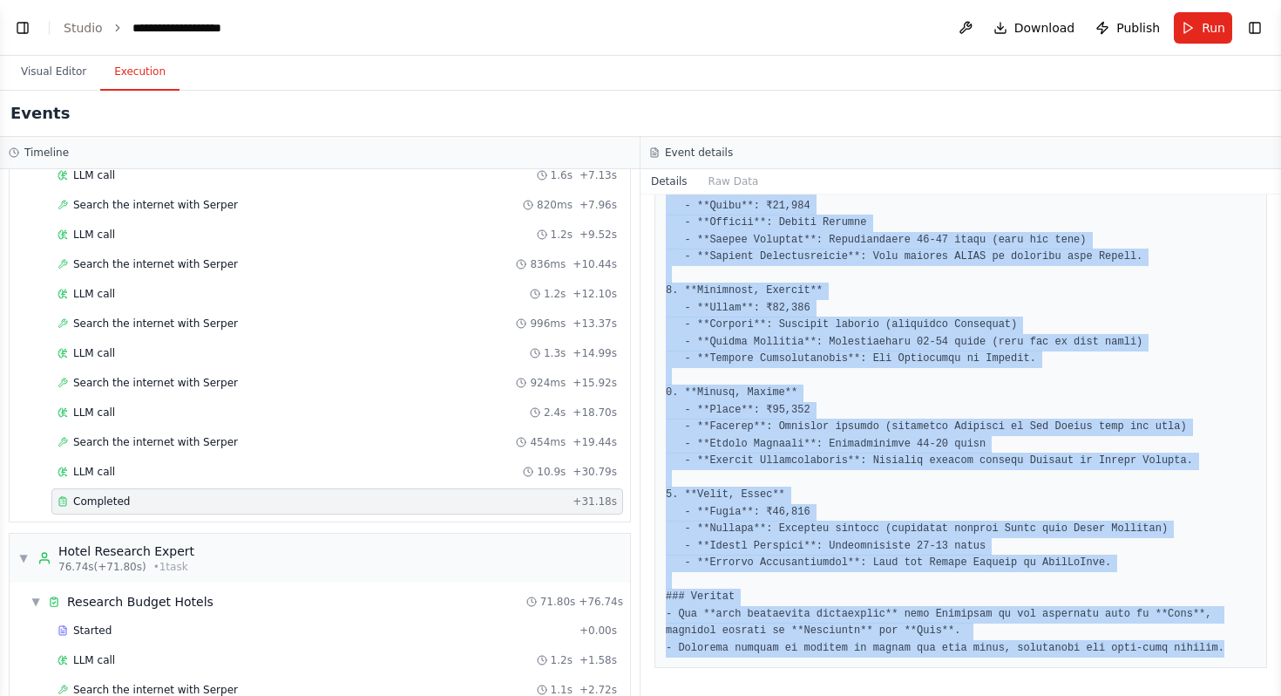
scroll to position [697, 0]
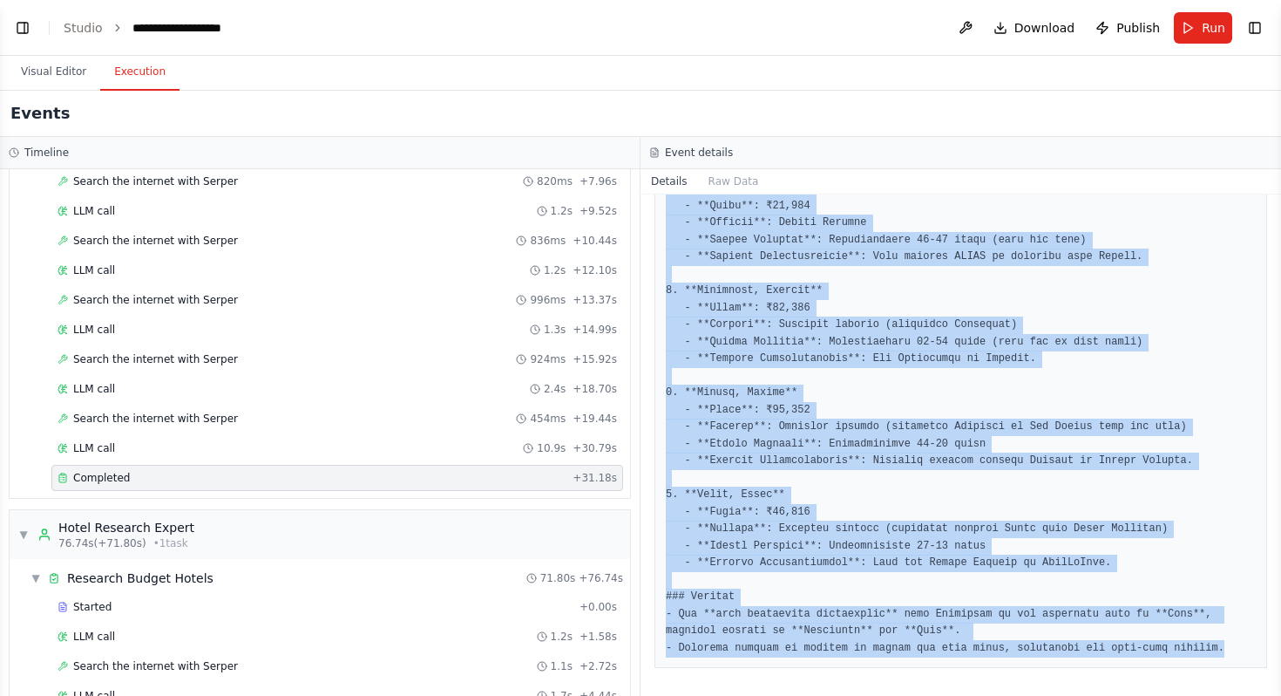
click at [216, 474] on div "Completed" at bounding box center [312, 478] width 508 height 14
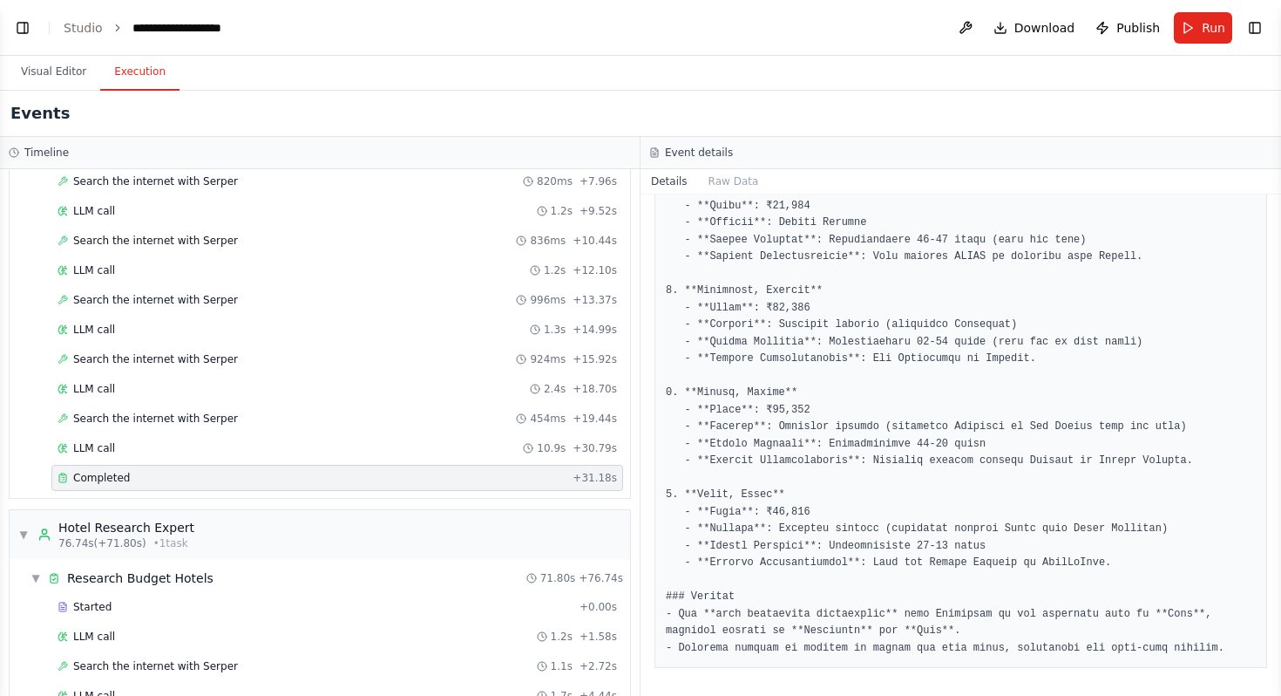
click at [216, 474] on div "Completed" at bounding box center [312, 478] width 508 height 14
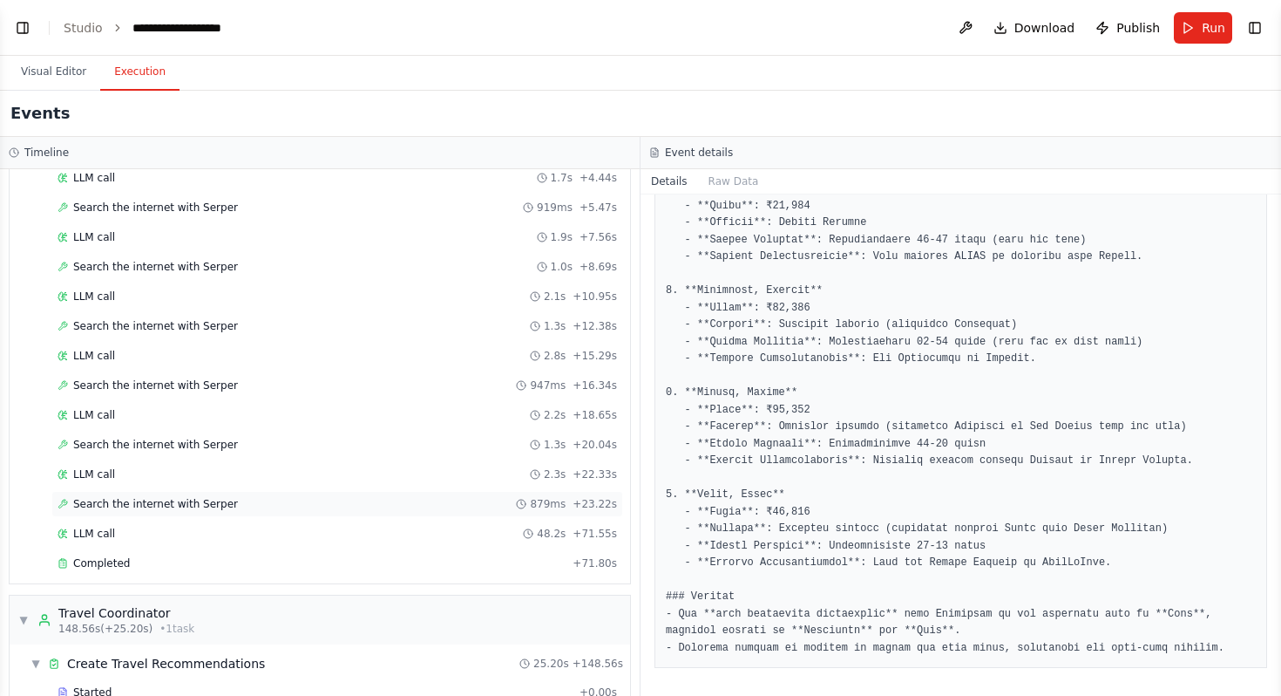
scroll to position [1218, 0]
click at [166, 559] on div "Completed" at bounding box center [312, 560] width 508 height 14
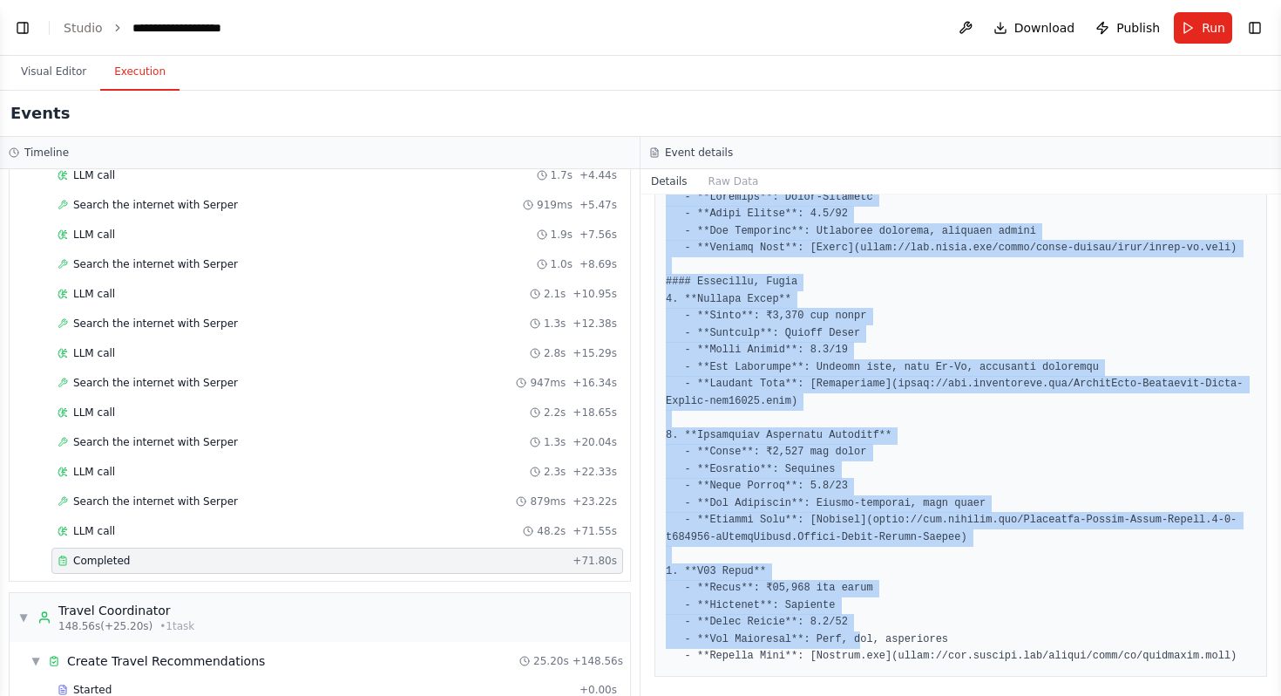
scroll to position [2703, 0]
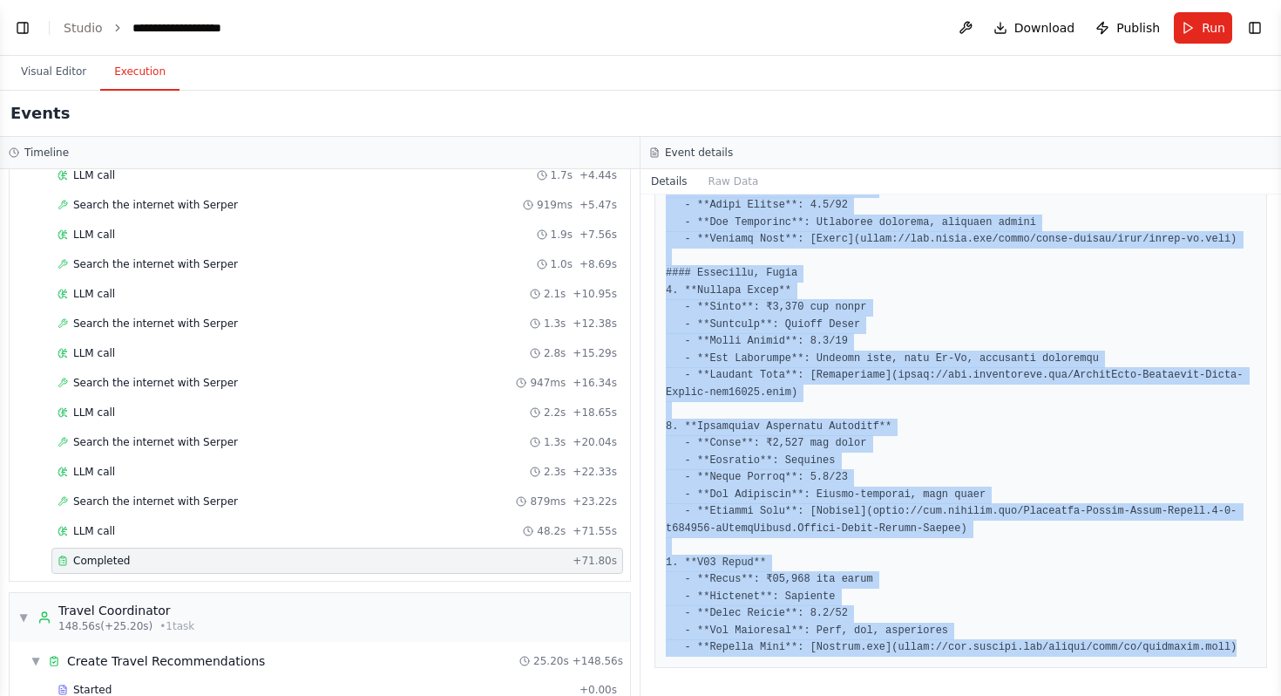
drag, startPoint x: 667, startPoint y: 444, endPoint x: 860, endPoint y: 695, distance: 316.9
click at [860, 695] on div "Completed 9/24/2025, 2:35:58 PM Description Research and identify the best budg…" at bounding box center [961, 444] width 641 height 501
copy pre "### Budget-Friendly Hotels and Accommodations #### Santorini, Greece 1. **Apane…"
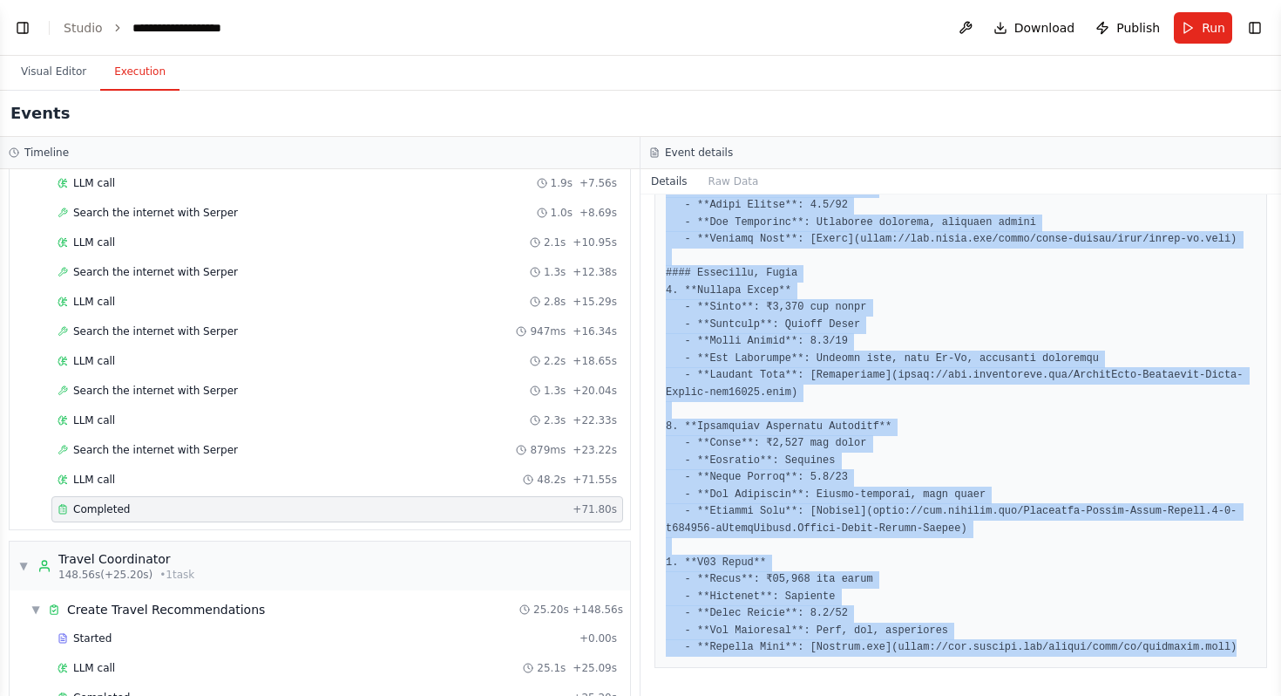
scroll to position [1311, 0]
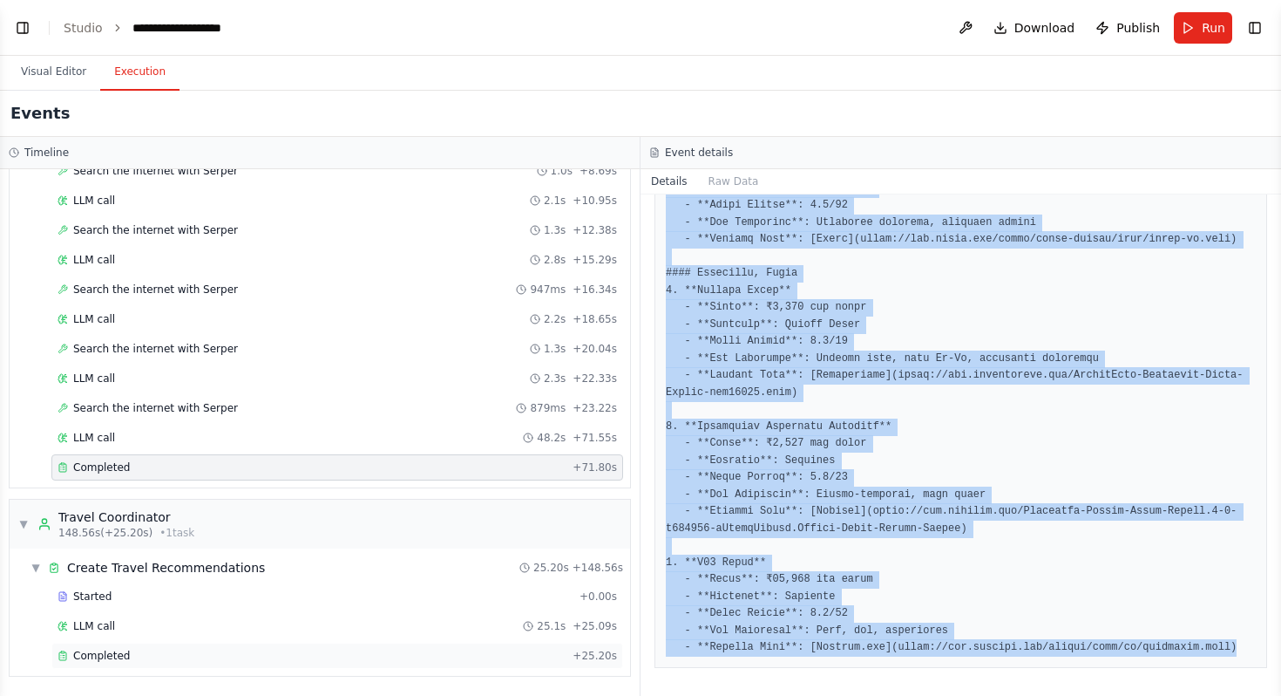
click at [148, 651] on div "Completed" at bounding box center [312, 655] width 508 height 14
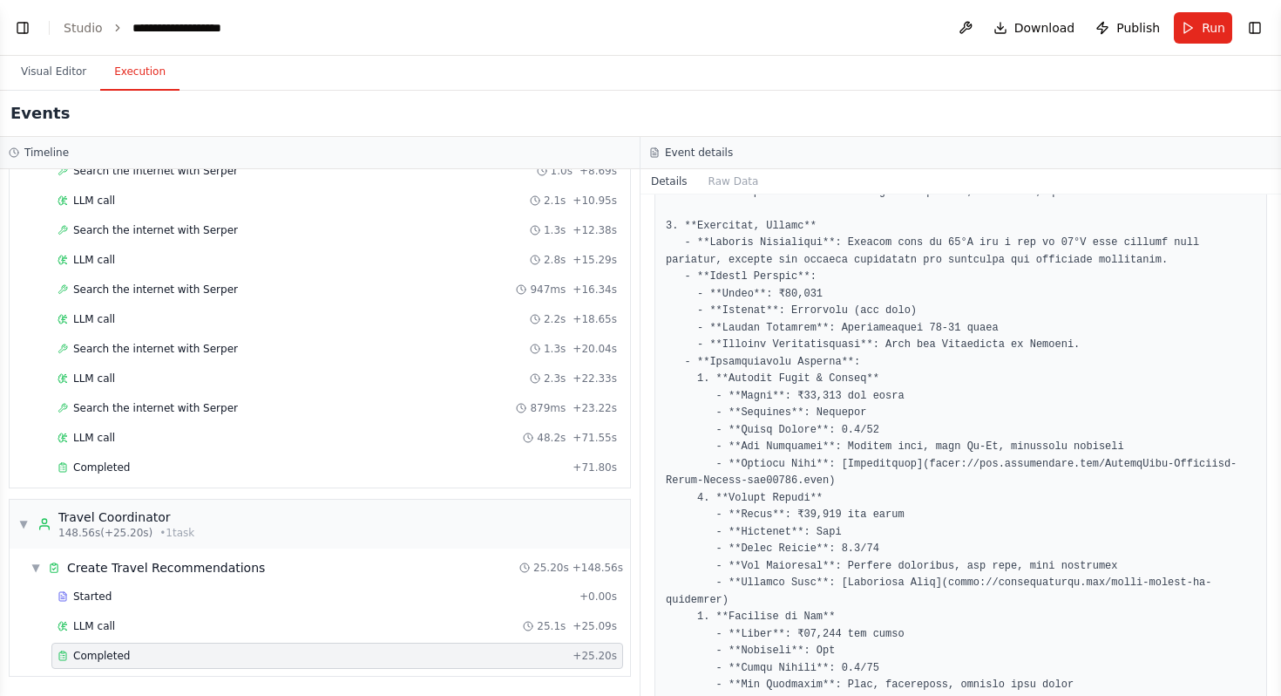
scroll to position [0, 0]
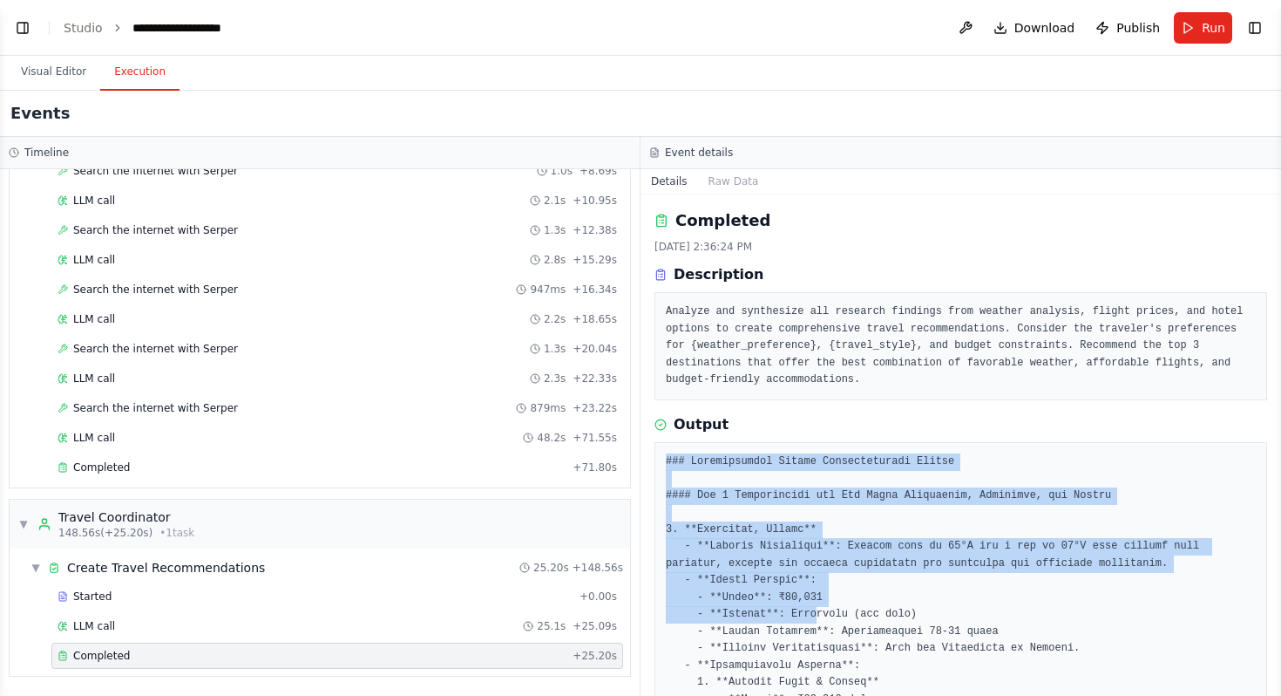
drag, startPoint x: 667, startPoint y: 456, endPoint x: 814, endPoint y: 619, distance: 219.7
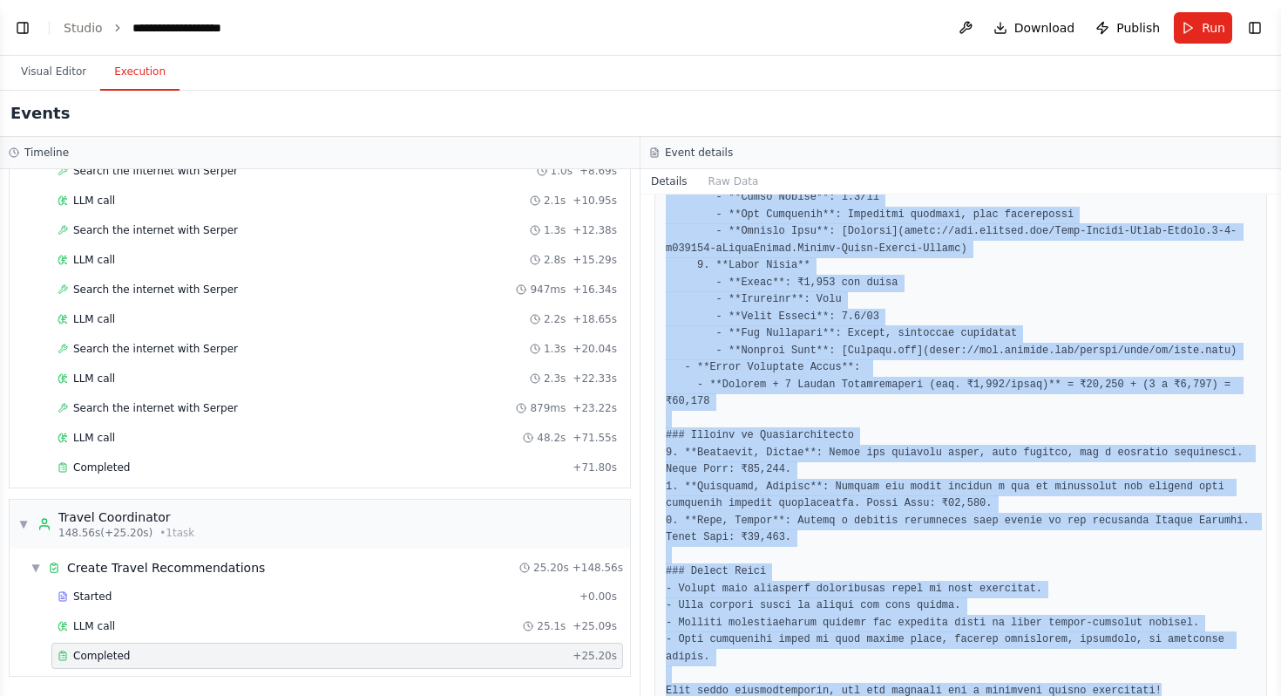
scroll to position [1853, 0]
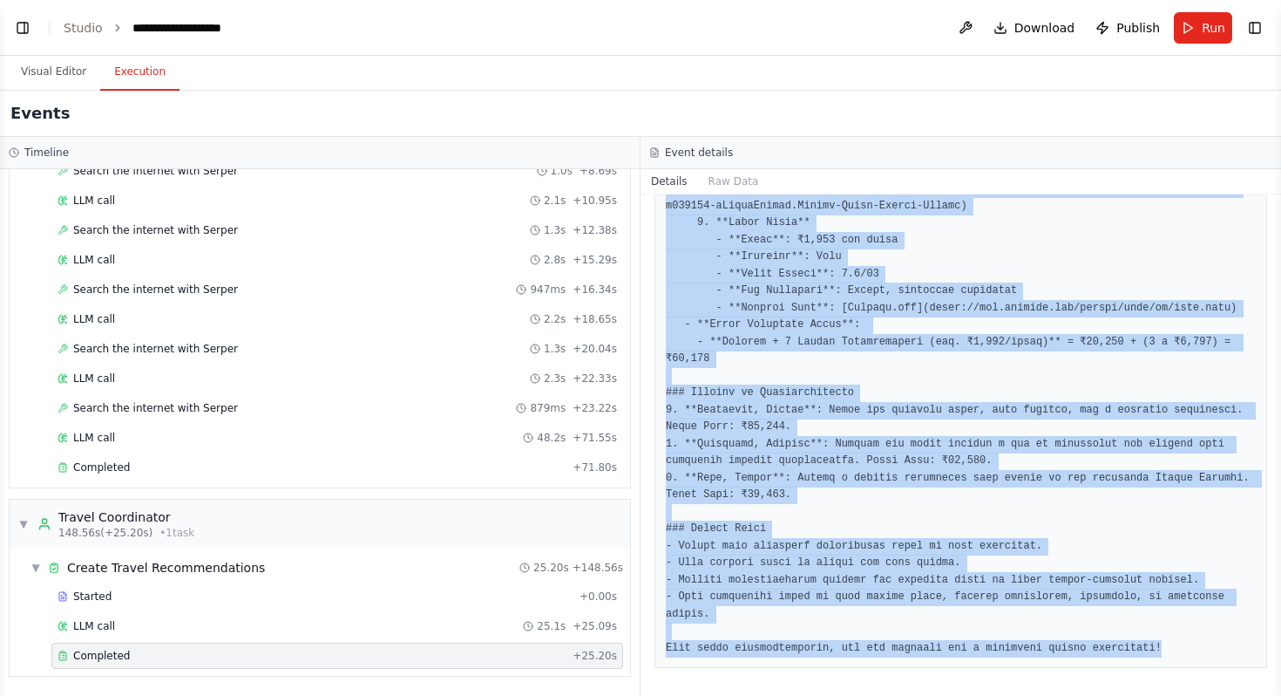
drag, startPoint x: 668, startPoint y: 460, endPoint x: 871, endPoint y: 692, distance: 308.2
click at [871, 693] on div "Completed 9/24/2025, 2:36:24 PM Description Analyze and synthesize all research…" at bounding box center [961, 444] width 641 height 501
copy pre "### Comprehensive Travel Recommendation Report #### Top 3 Destinations for Not …"
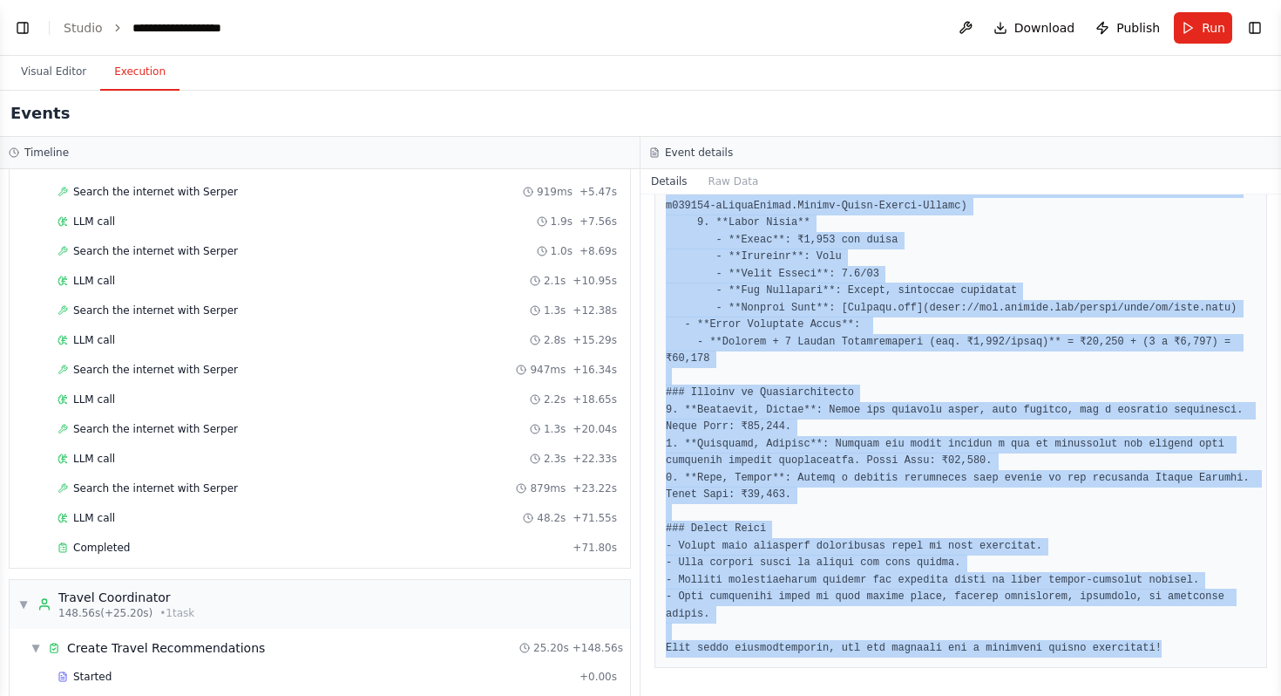
scroll to position [1311, 0]
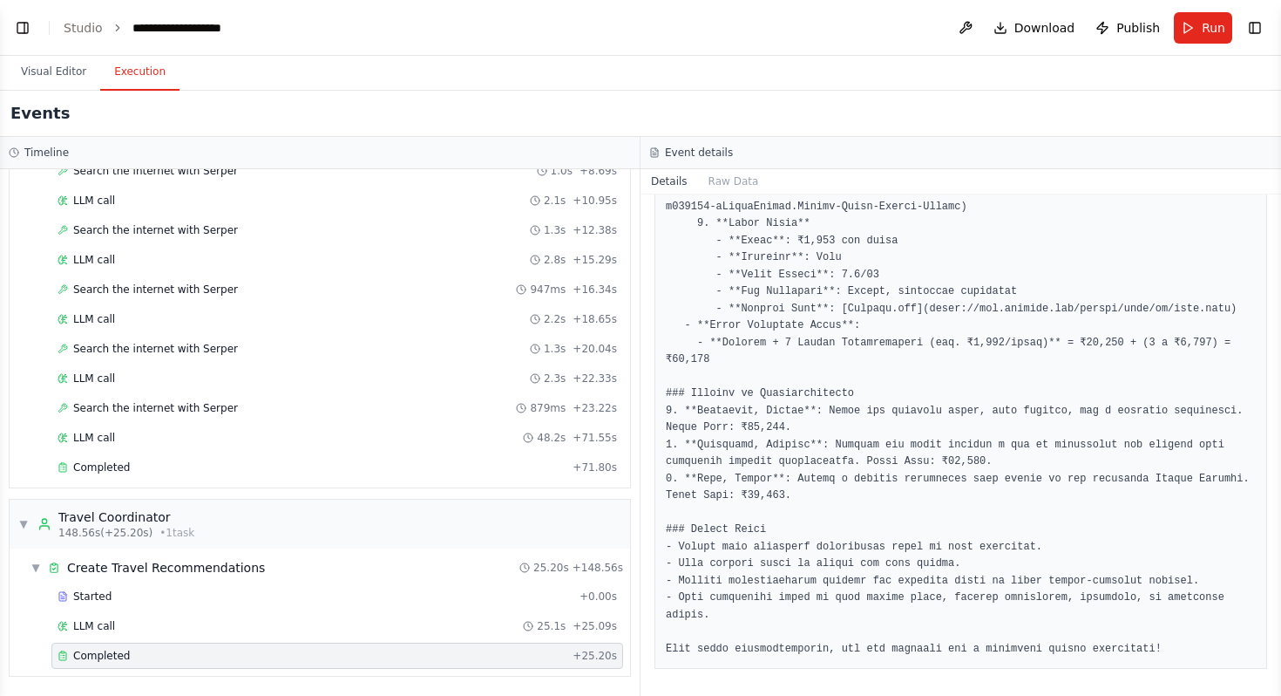
scroll to position [1853, 0]
